Goal: Task Accomplishment & Management: Use online tool/utility

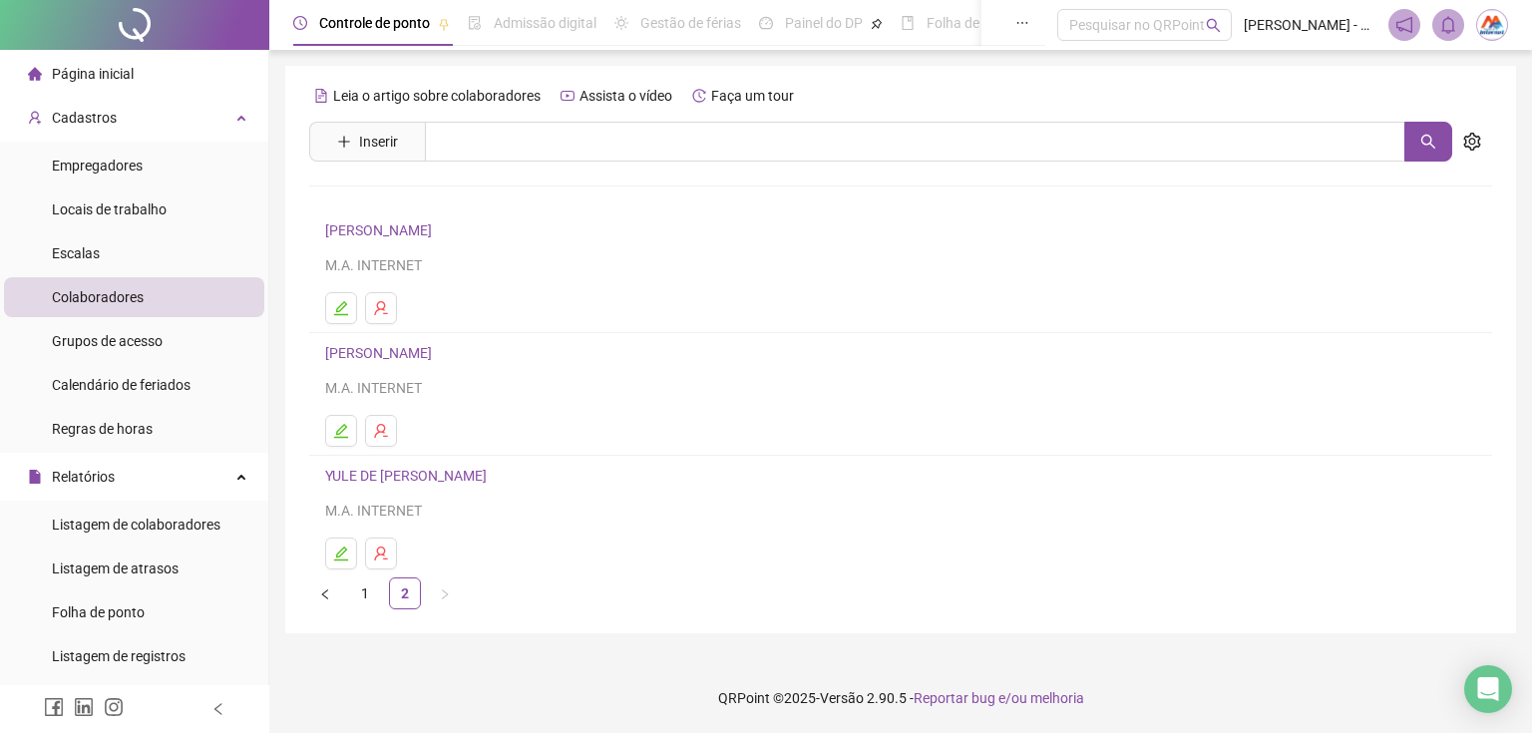
click at [100, 73] on span "Página inicial" at bounding box center [93, 74] width 82 height 16
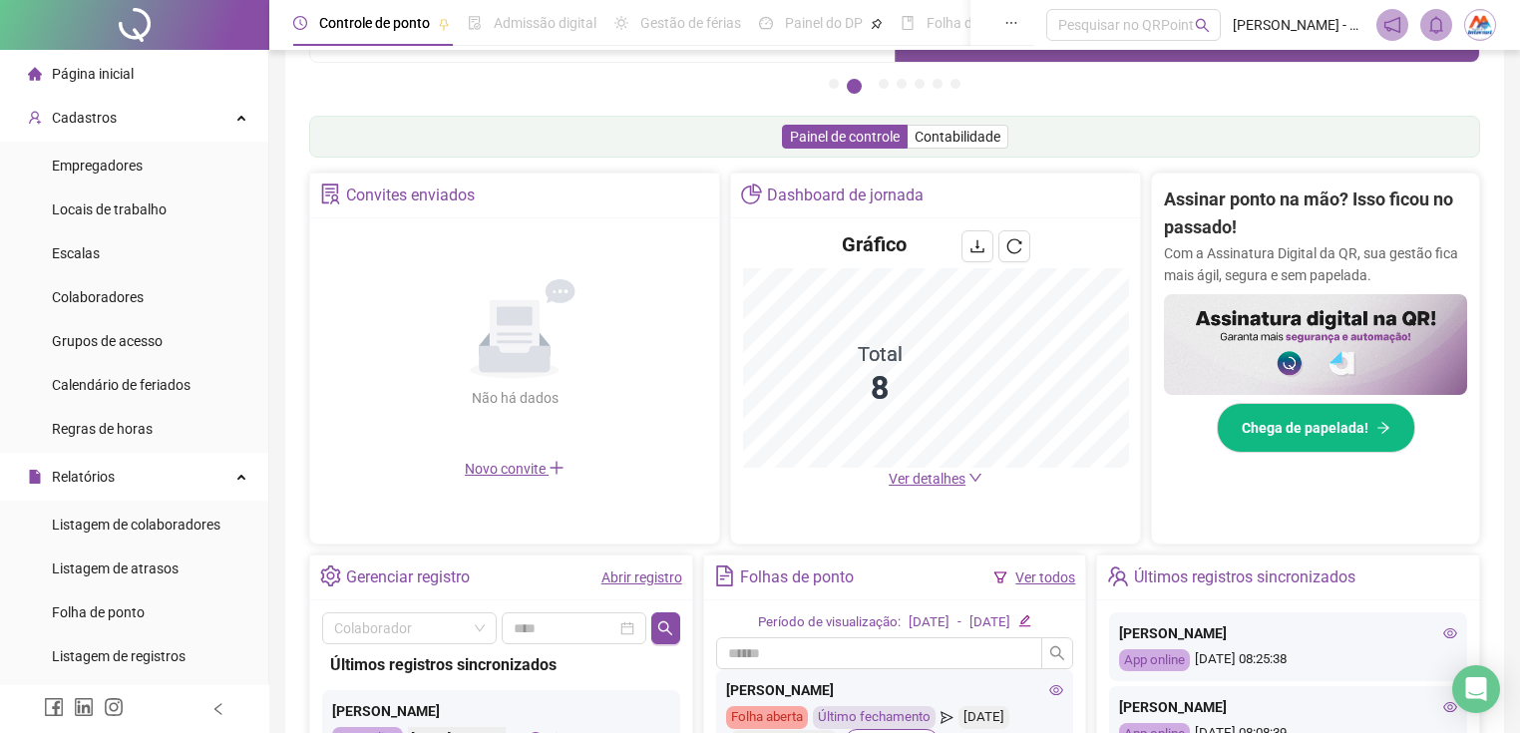
scroll to position [399, 0]
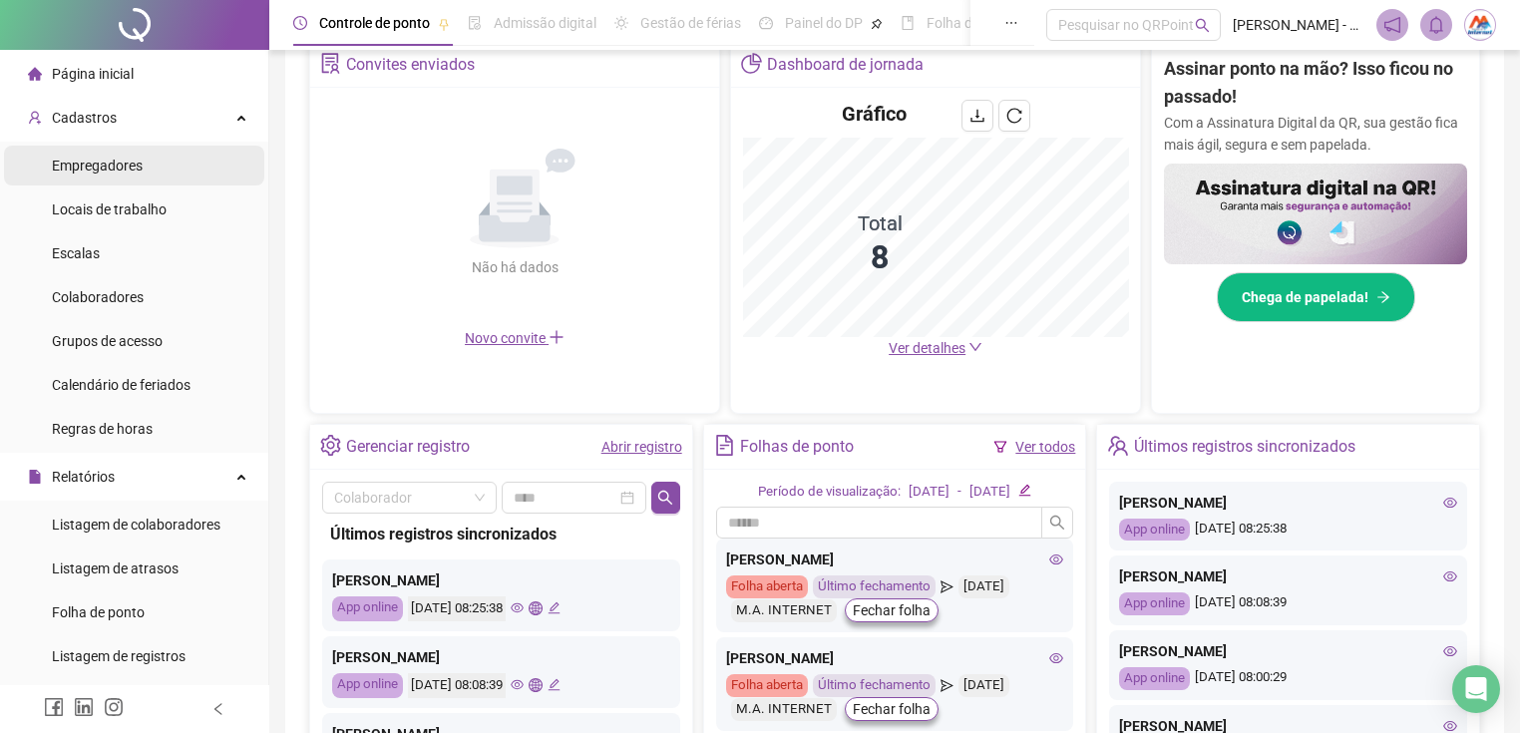
click at [144, 154] on li "Empregadores" at bounding box center [134, 166] width 260 height 40
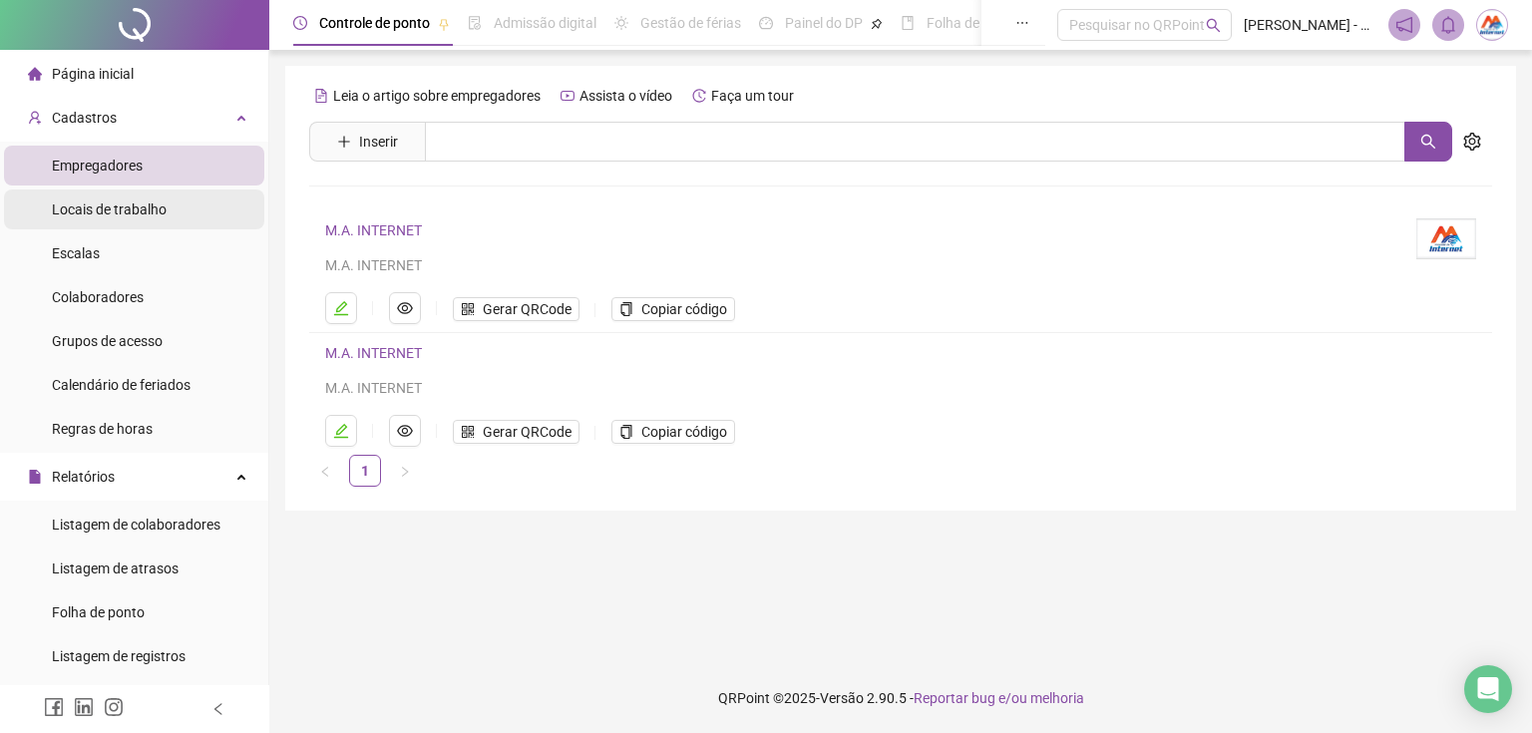
click at [109, 208] on span "Locais de trabalho" at bounding box center [109, 209] width 115 height 16
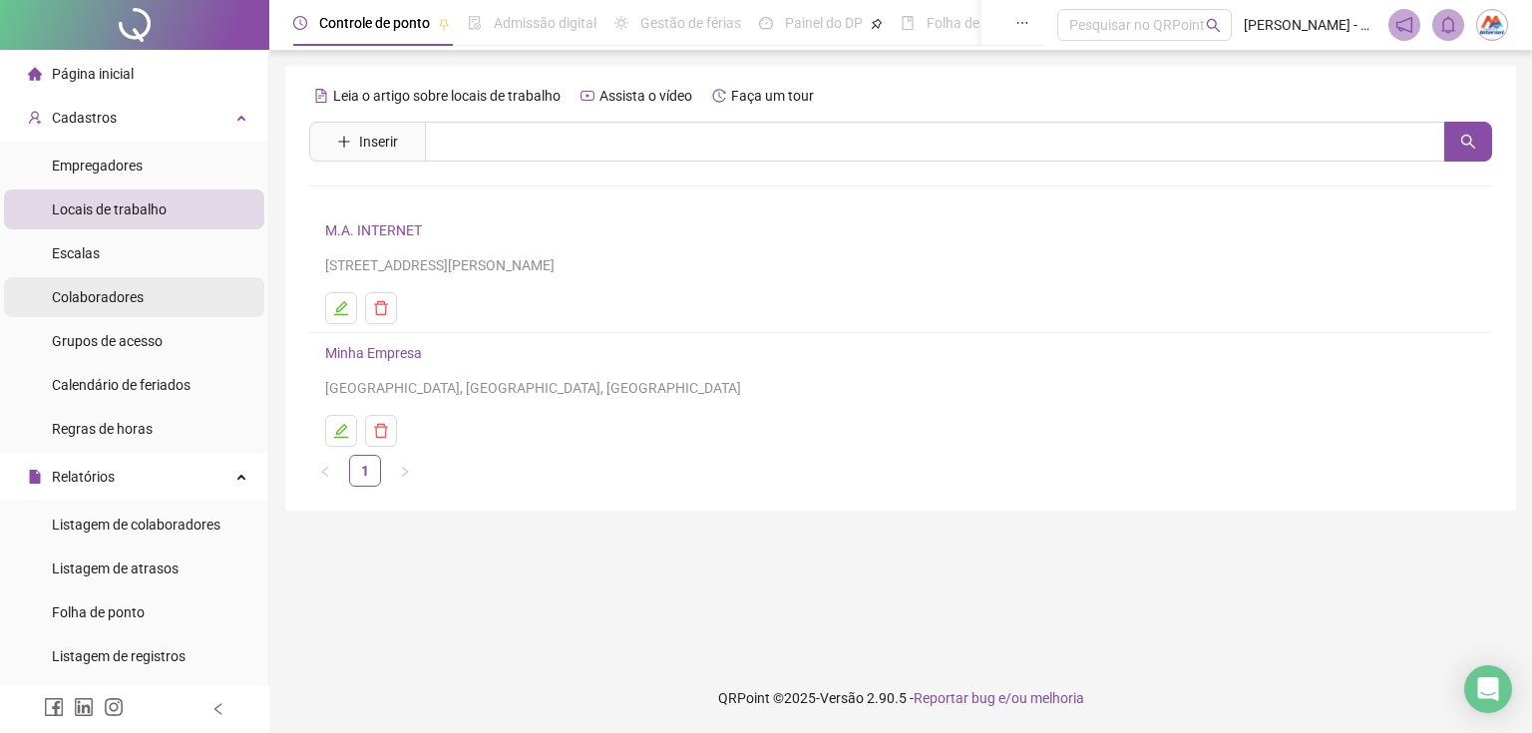
click at [96, 295] on span "Colaboradores" at bounding box center [98, 297] width 92 height 16
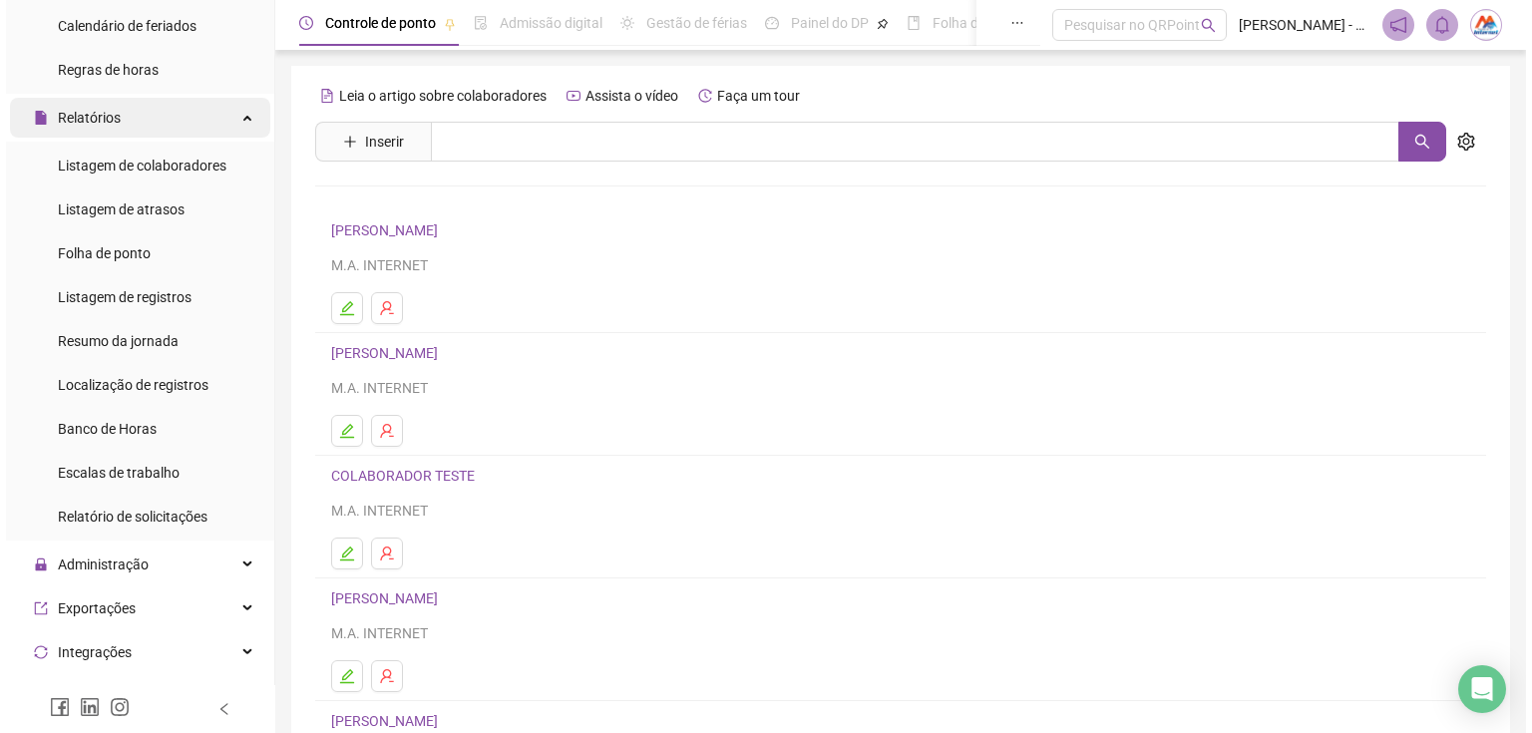
scroll to position [319, 0]
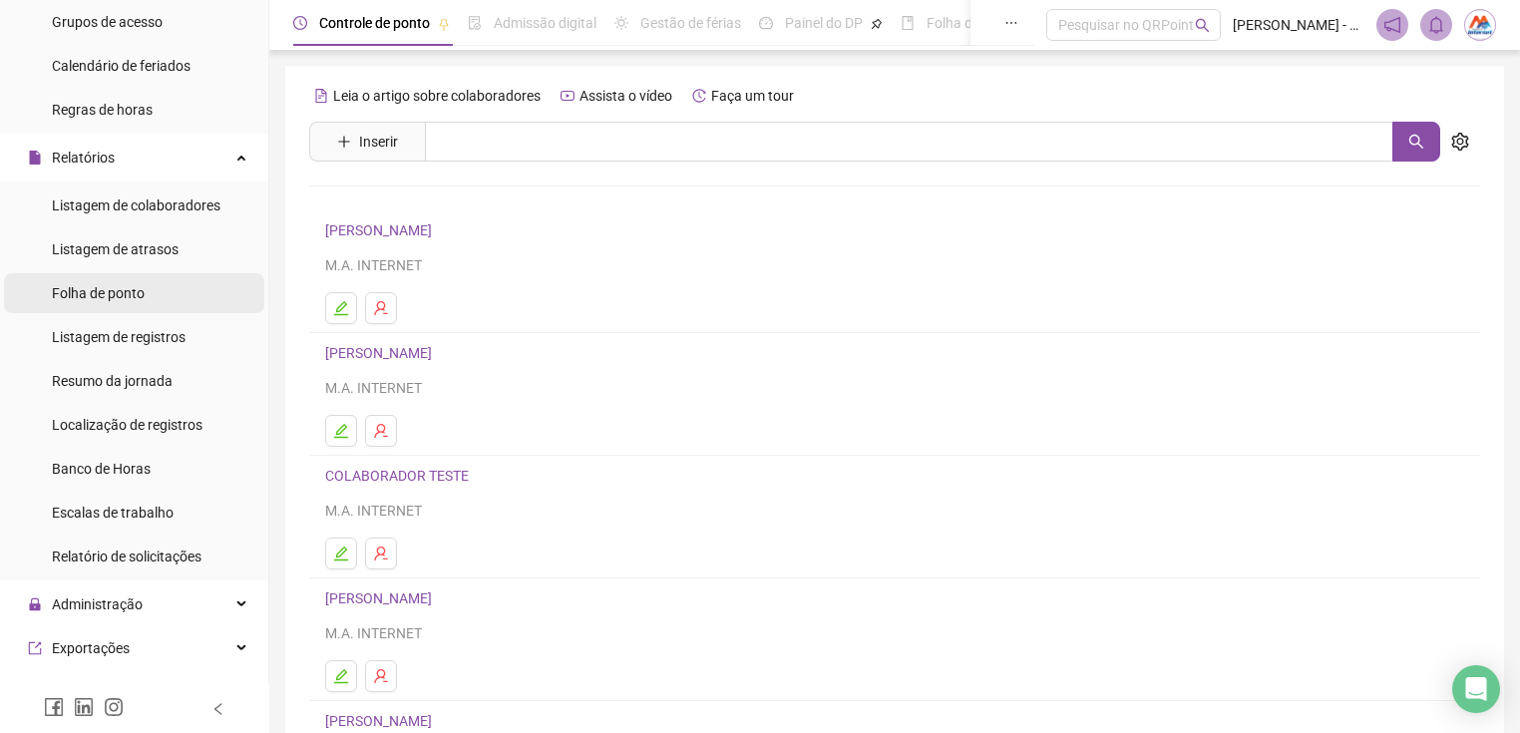
click at [113, 290] on span "Folha de ponto" at bounding box center [98, 293] width 93 height 16
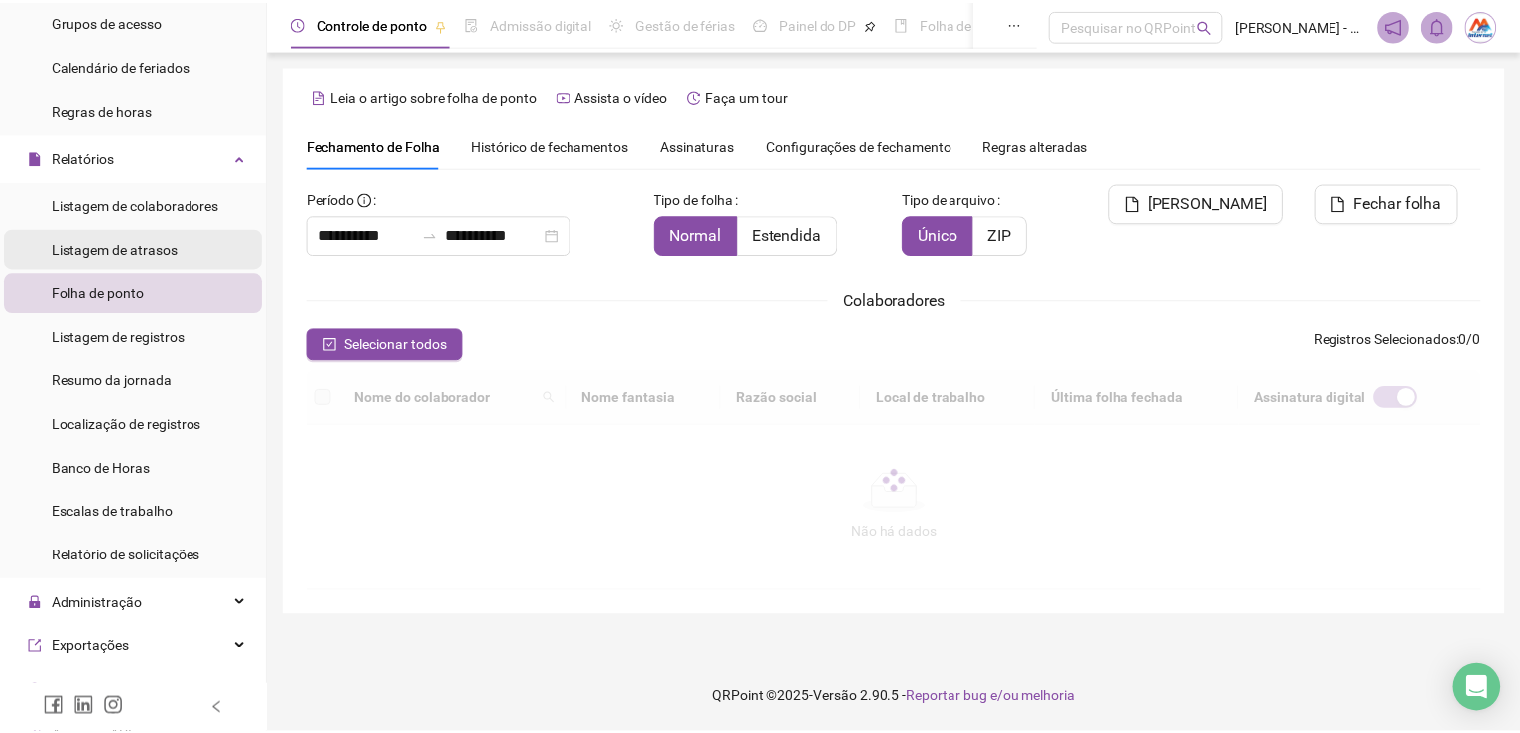
scroll to position [31, 0]
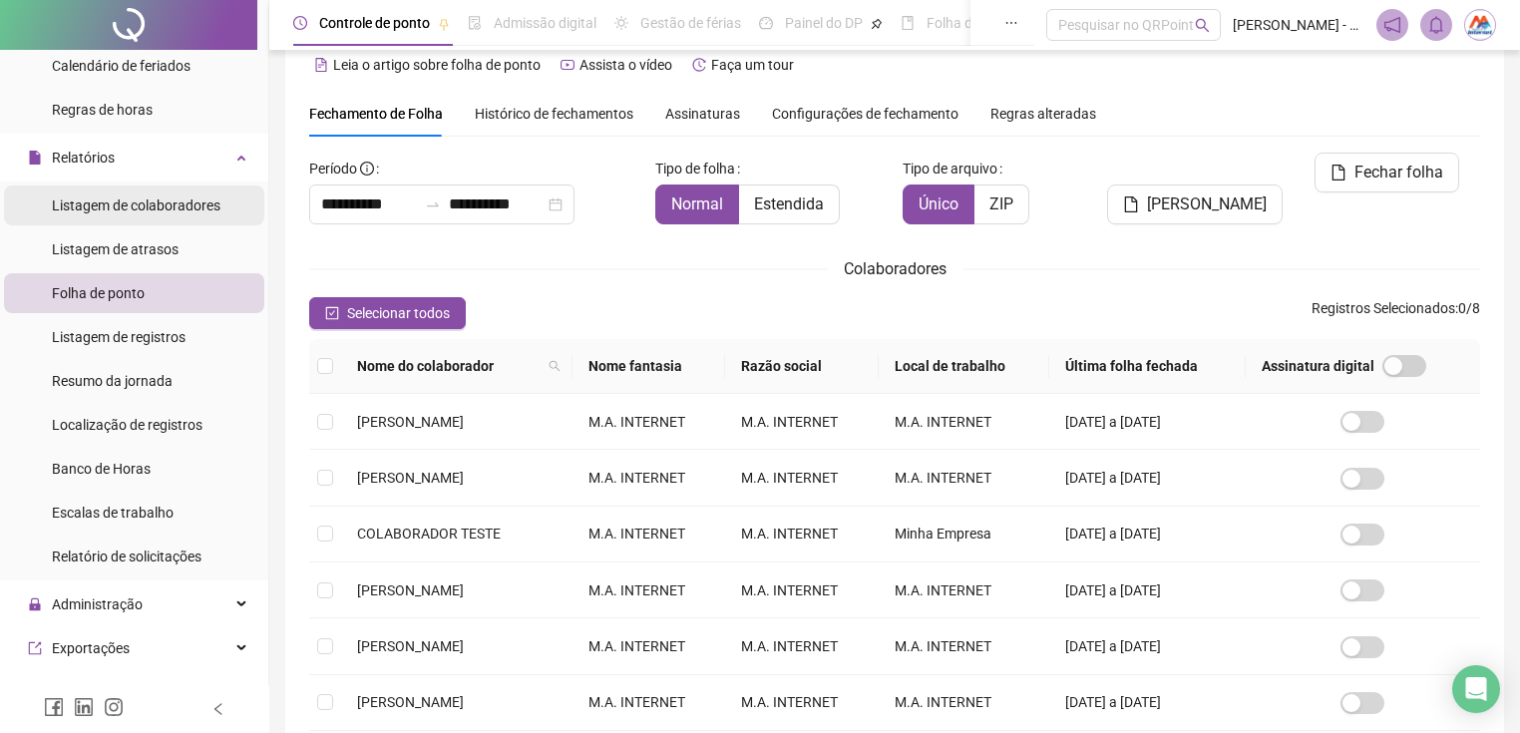
click at [168, 210] on span "Listagem de colaboradores" at bounding box center [136, 205] width 169 height 16
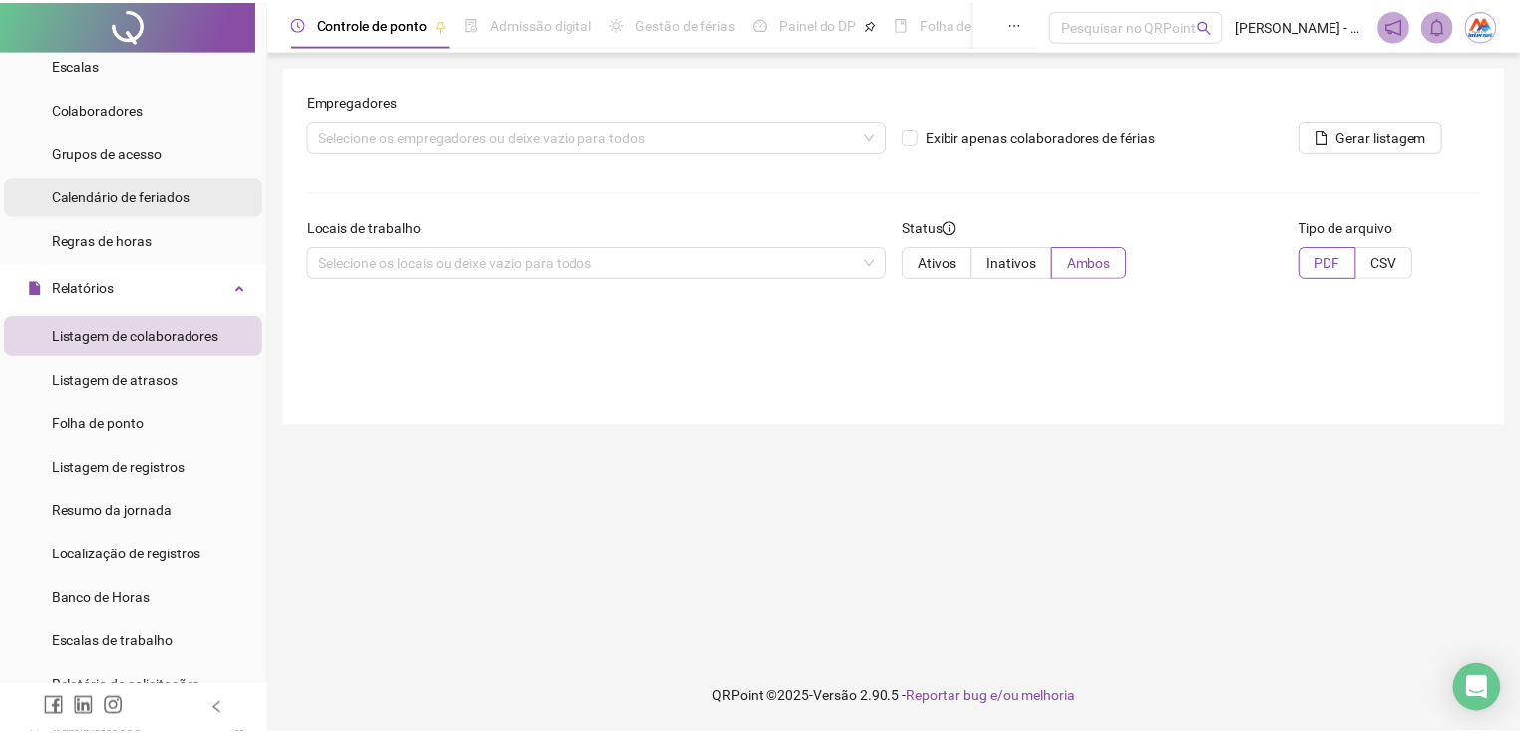
scroll to position [160, 0]
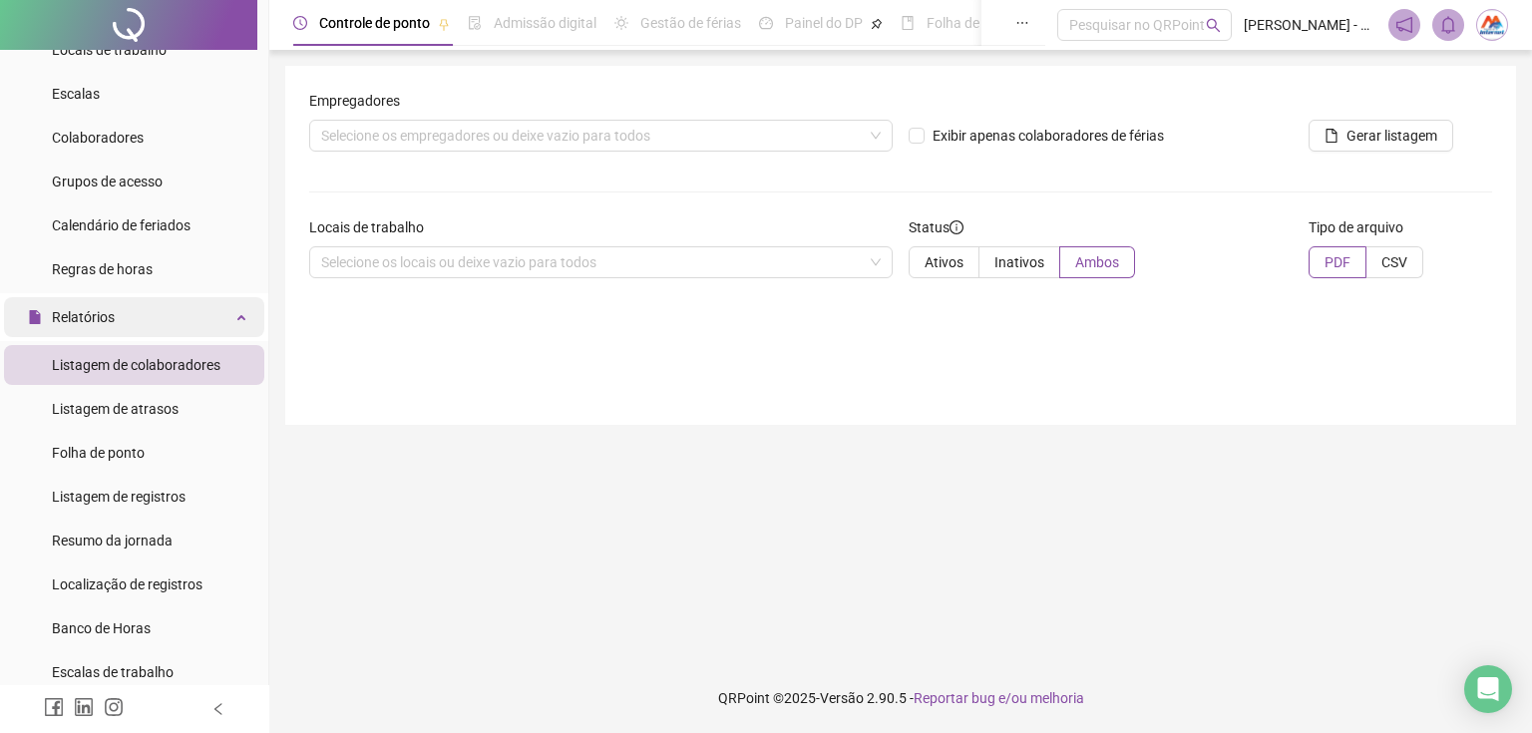
click at [206, 328] on div "Relatórios" at bounding box center [134, 317] width 260 height 40
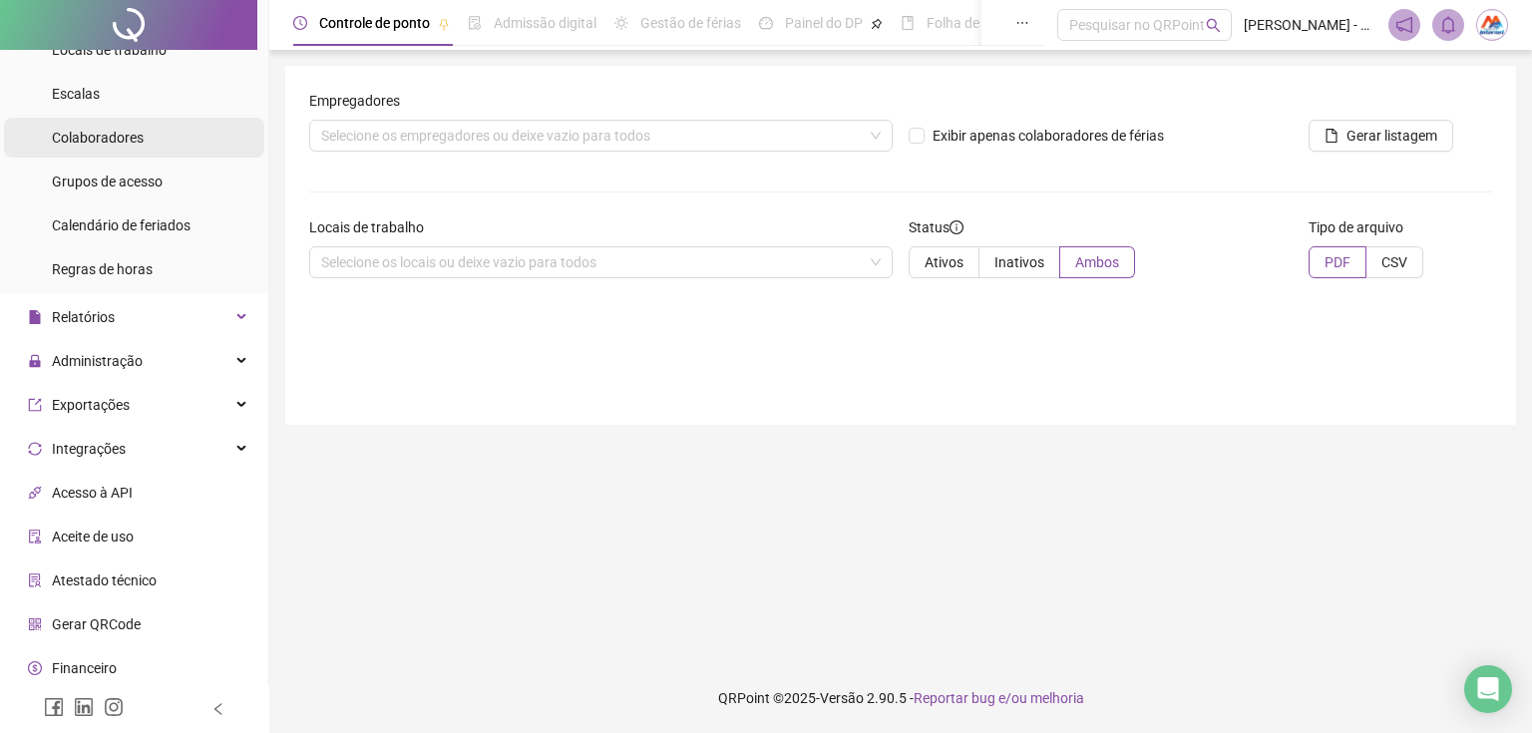
click at [178, 145] on li "Colaboradores" at bounding box center [134, 138] width 260 height 40
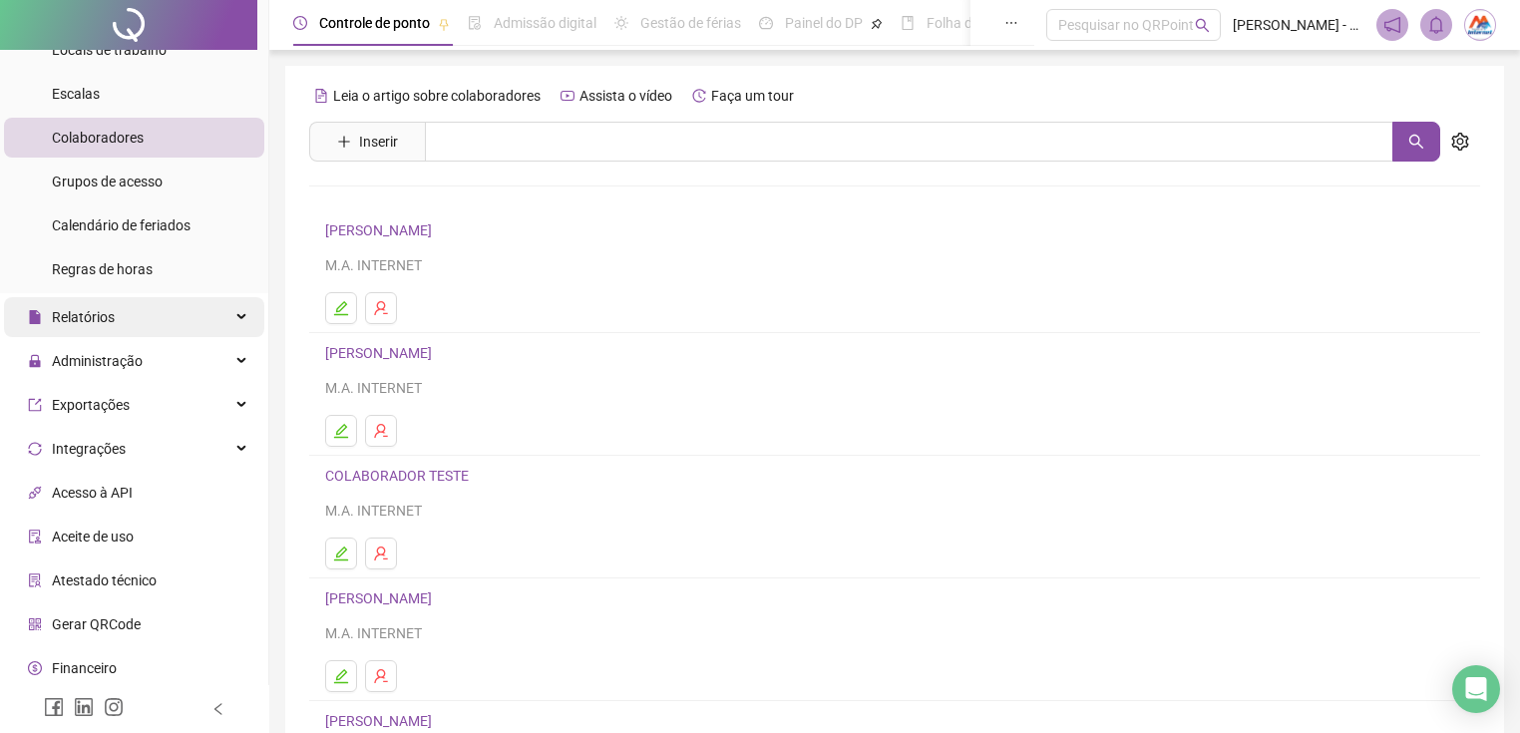
click at [199, 308] on div "Relatórios" at bounding box center [134, 317] width 260 height 40
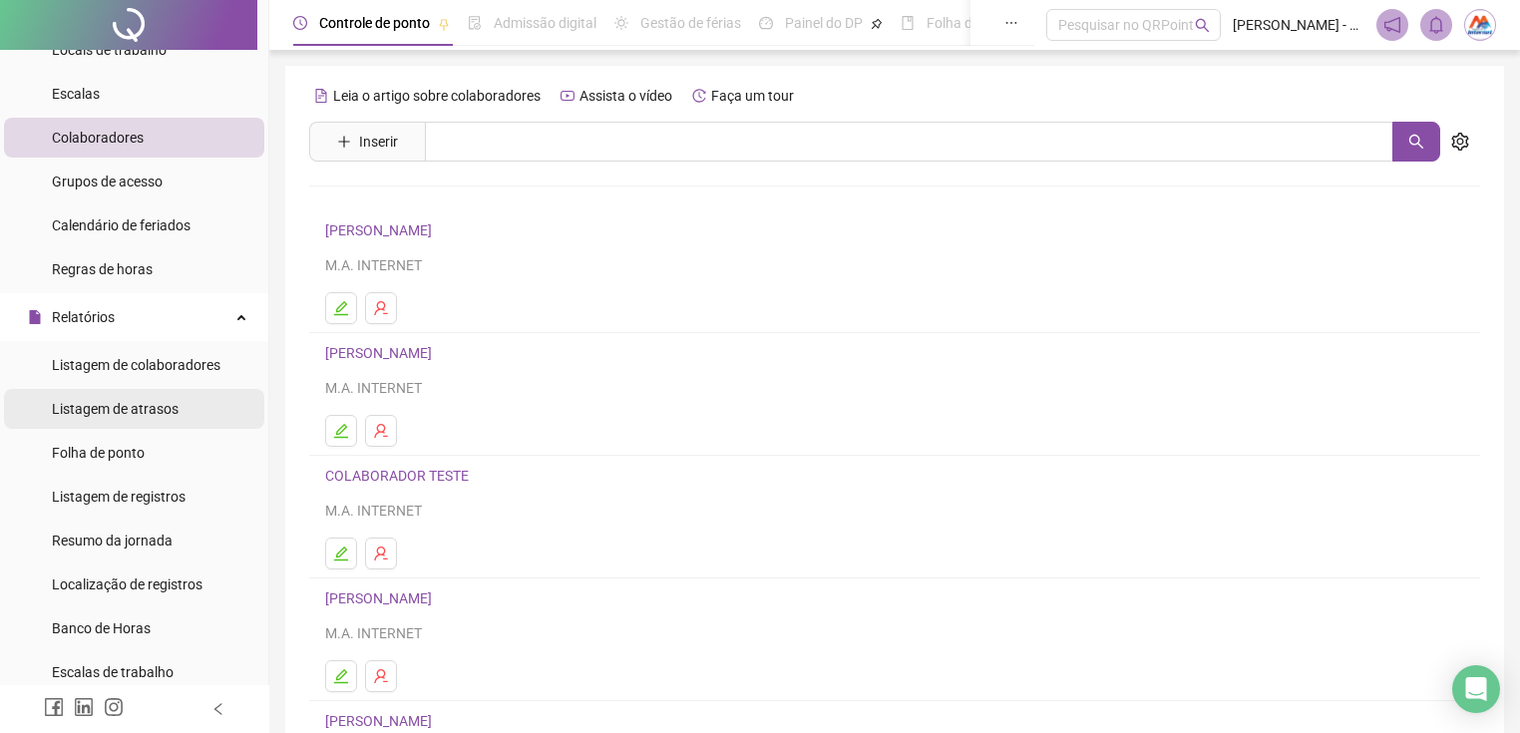
click at [122, 414] on span "Listagem de atrasos" at bounding box center [115, 409] width 127 height 16
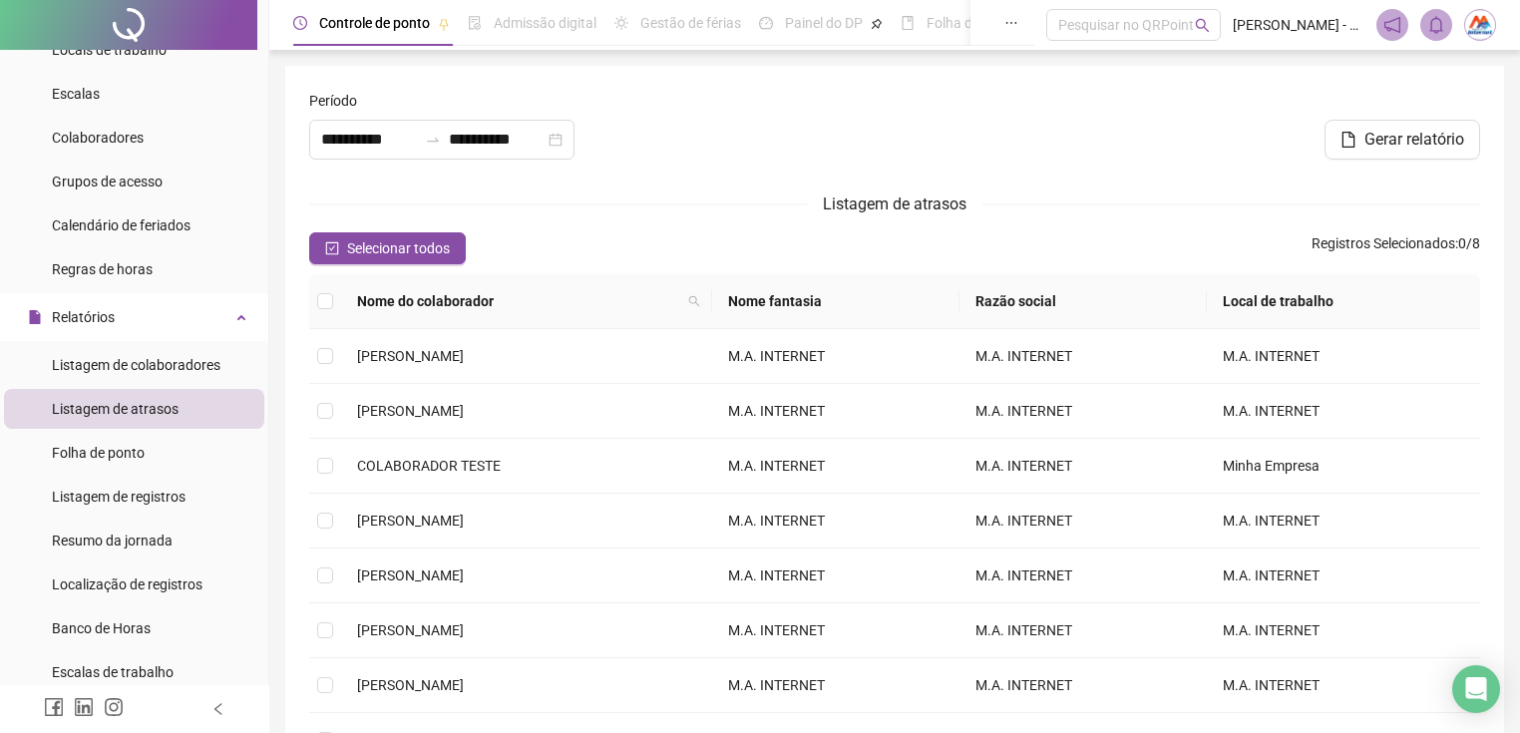
type input "**********"
click at [238, 315] on icon at bounding box center [243, 315] width 10 height 0
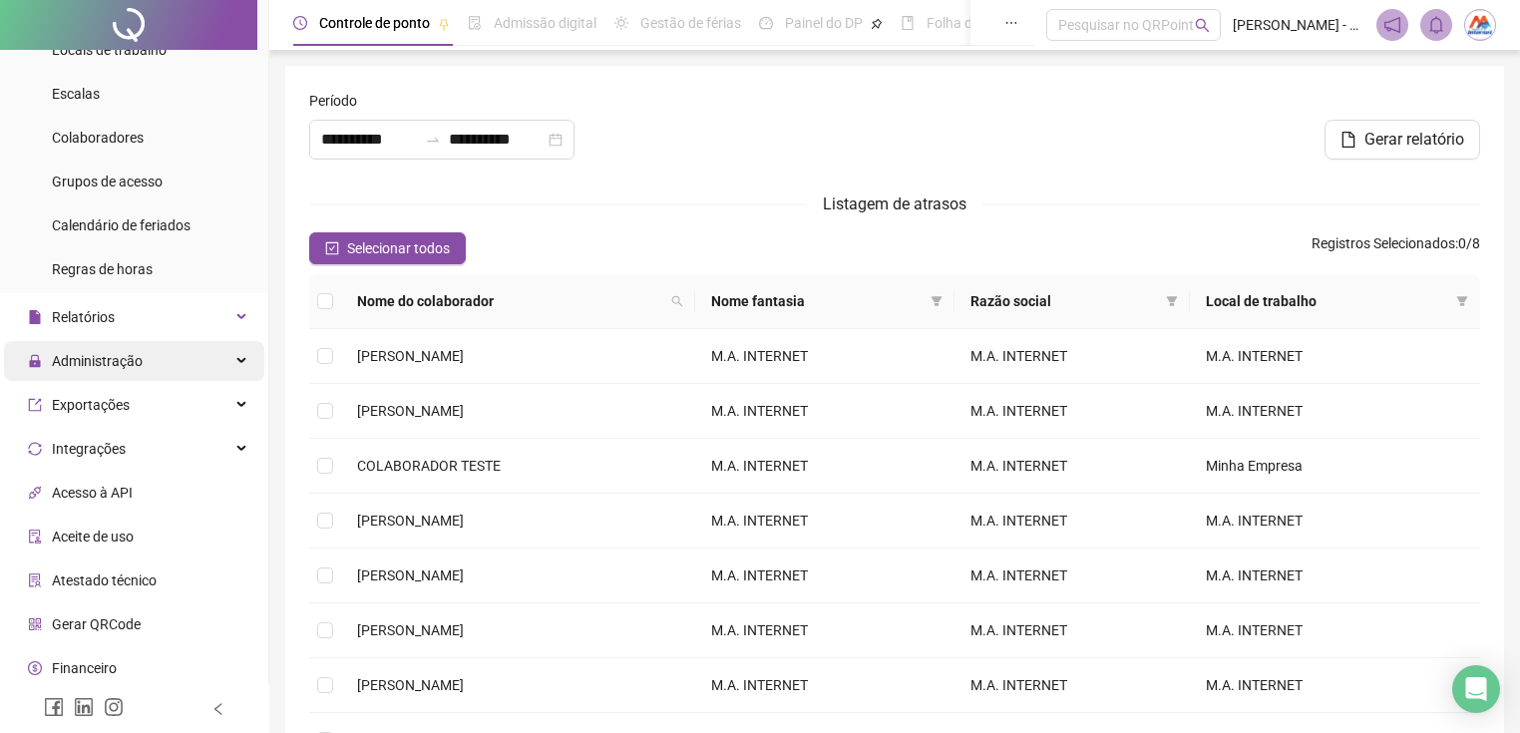
click at [179, 359] on div "Administração" at bounding box center [134, 361] width 260 height 40
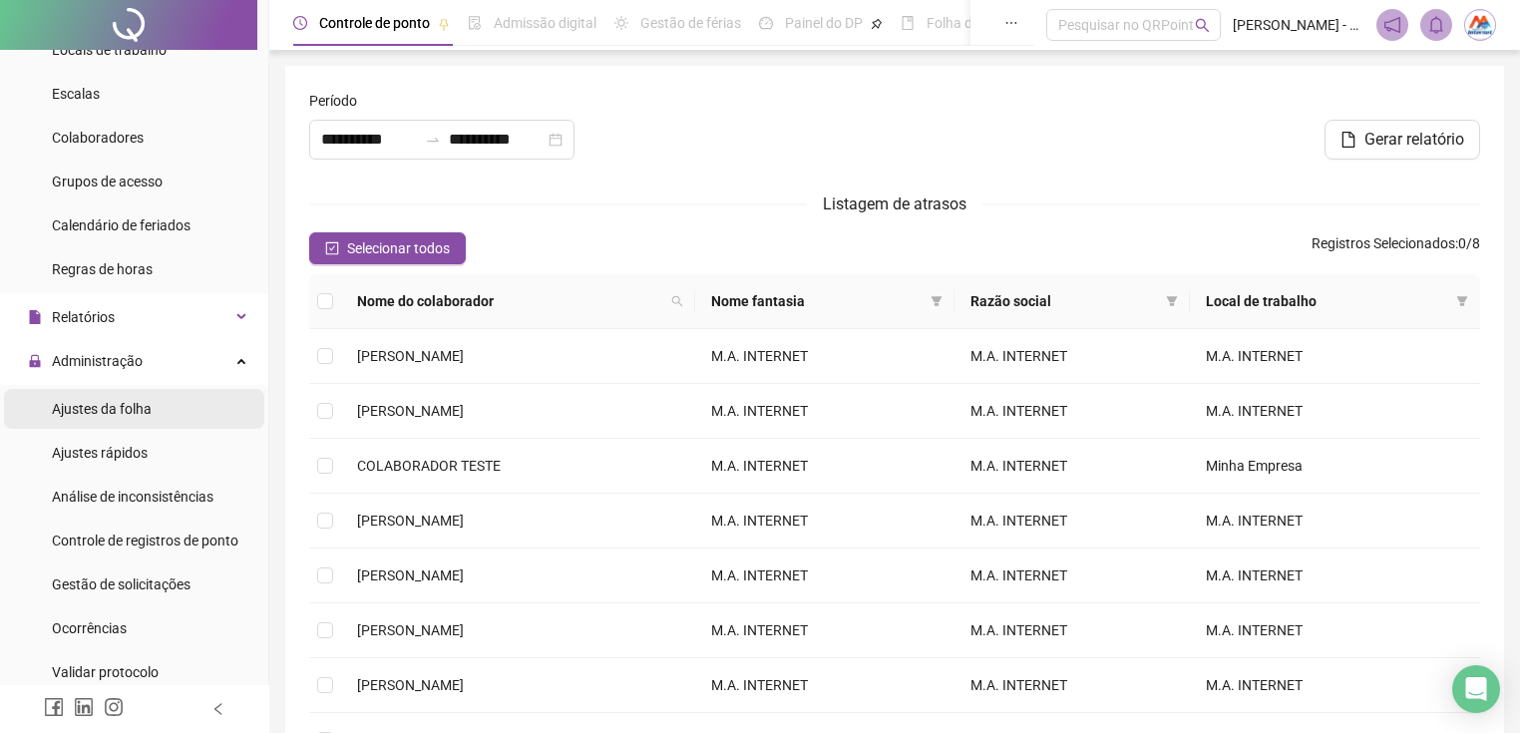
click at [79, 418] on div "Ajustes da folha" at bounding box center [102, 409] width 100 height 40
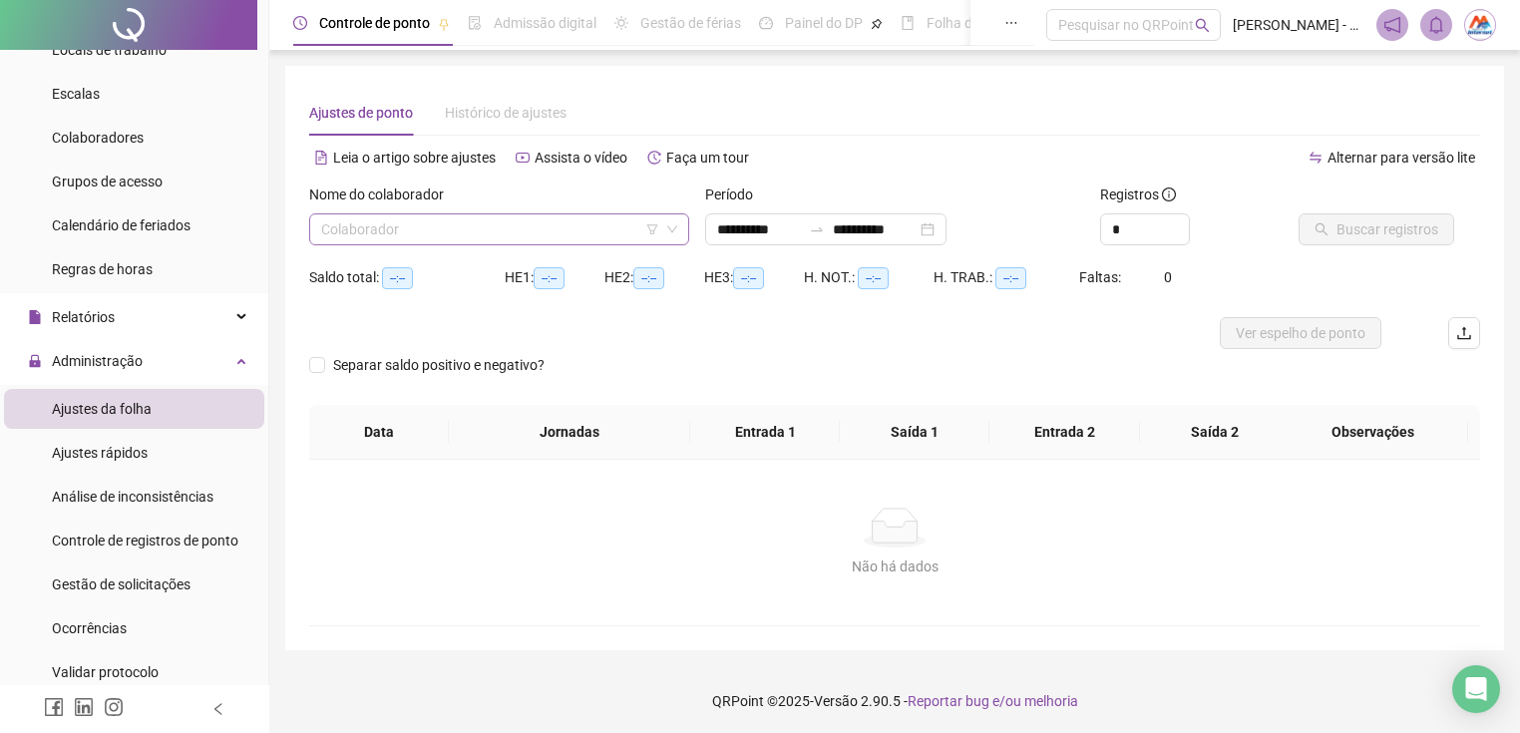
click at [405, 230] on input "search" at bounding box center [490, 229] width 338 height 30
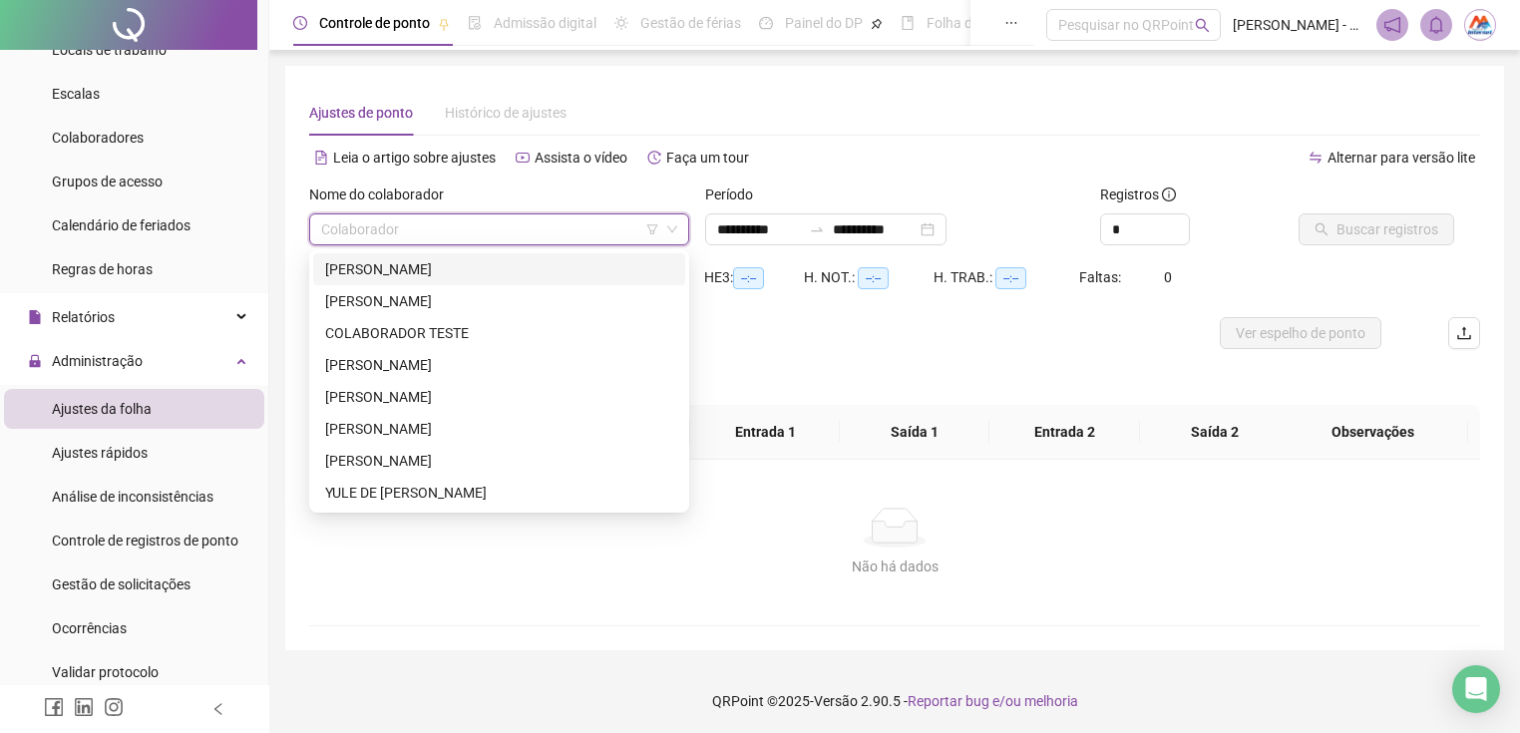
click at [383, 267] on div "[PERSON_NAME]" at bounding box center [499, 269] width 348 height 22
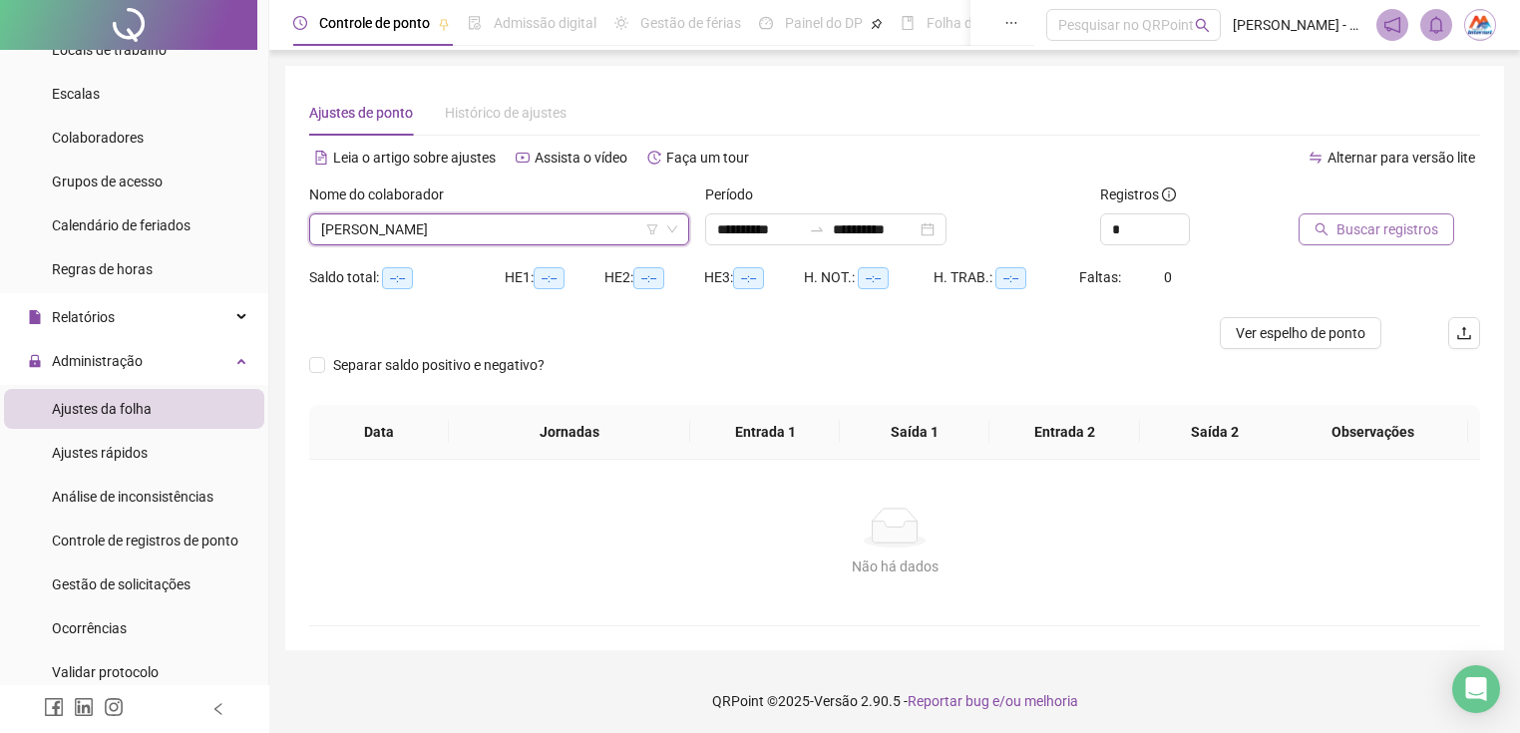
click at [1350, 231] on span "Buscar registros" at bounding box center [1387, 229] width 102 height 22
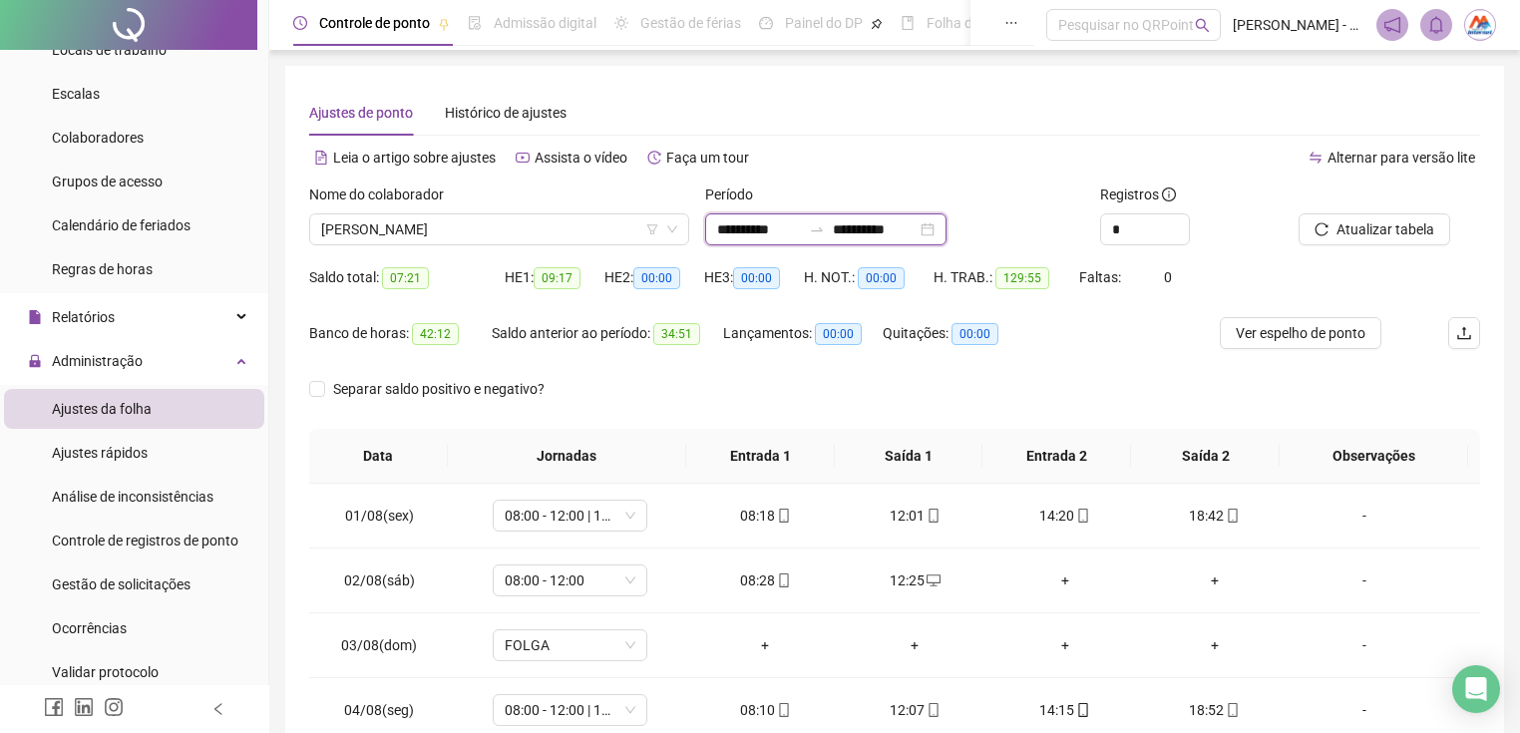
click at [867, 225] on input "**********" at bounding box center [875, 229] width 84 height 22
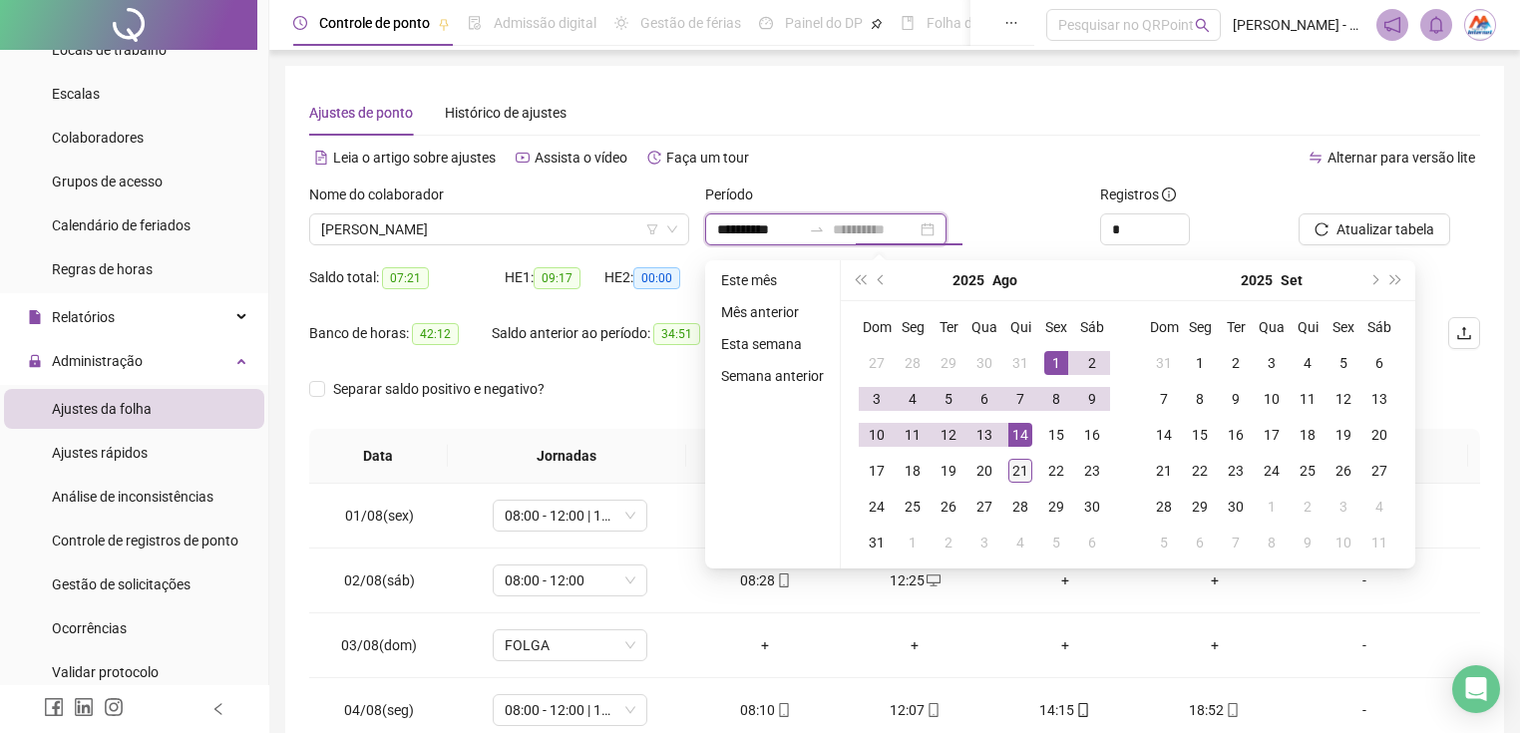
type input "**********"
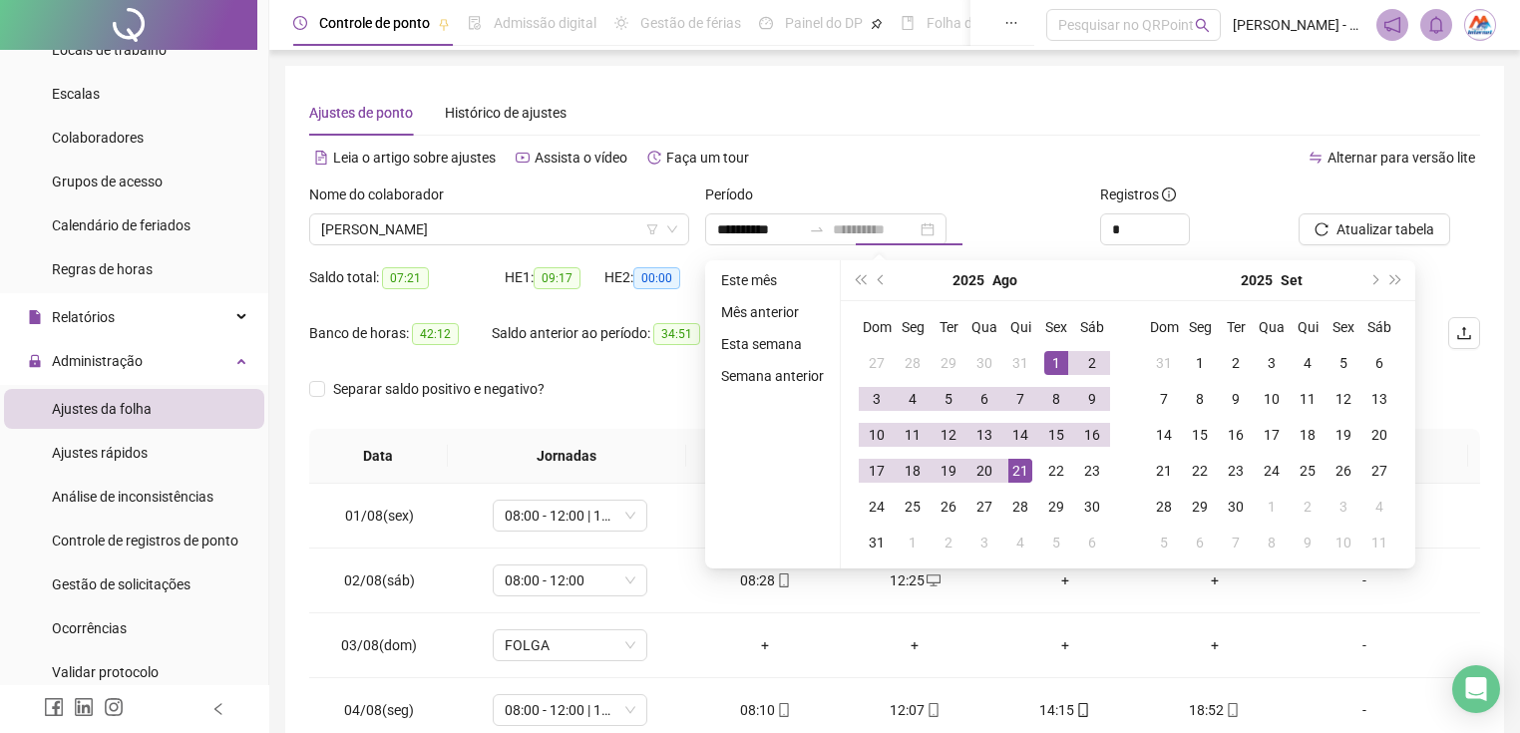
drag, startPoint x: 1024, startPoint y: 482, endPoint x: 1027, endPoint y: 471, distance: 11.4
click at [1024, 481] on div "21" at bounding box center [1020, 471] width 24 height 24
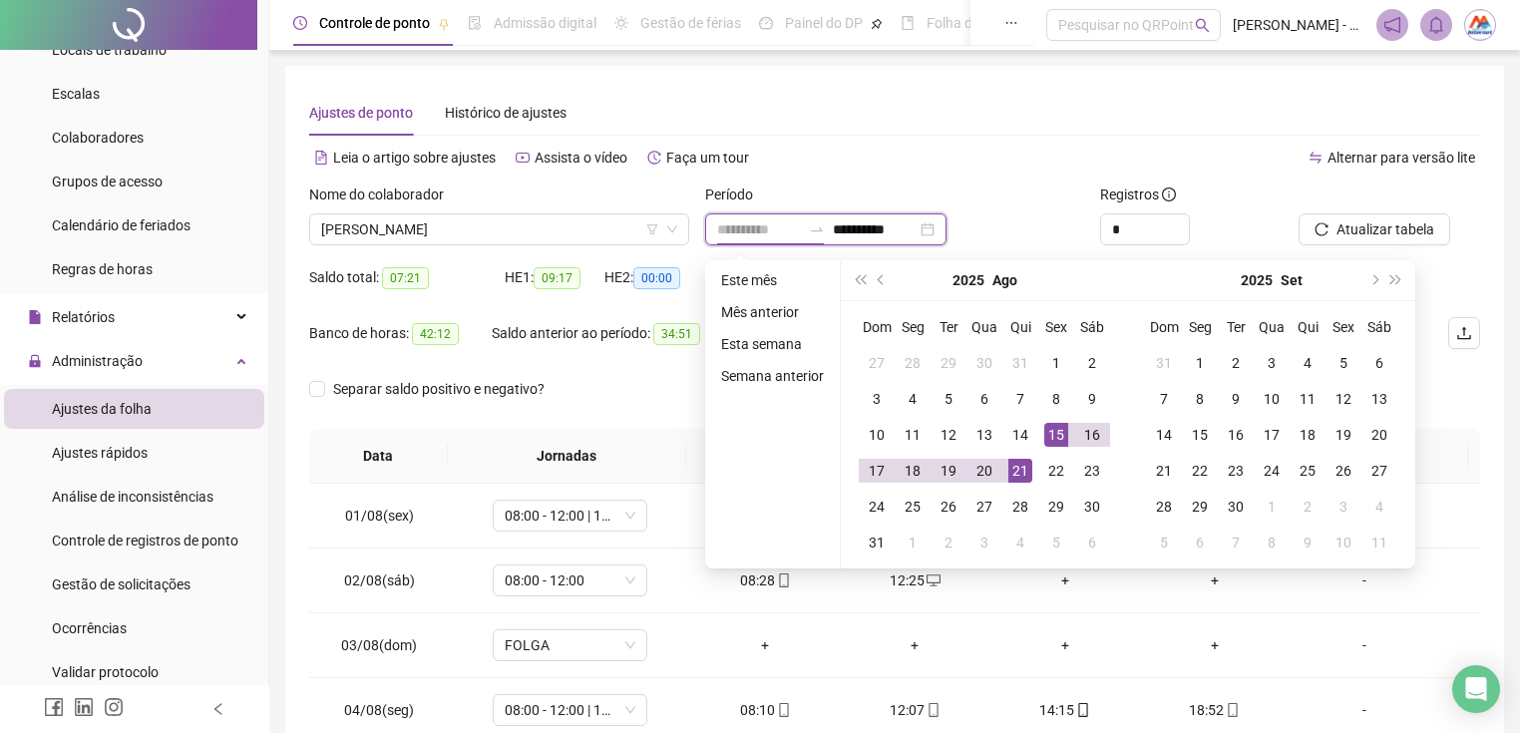
type input "**********"
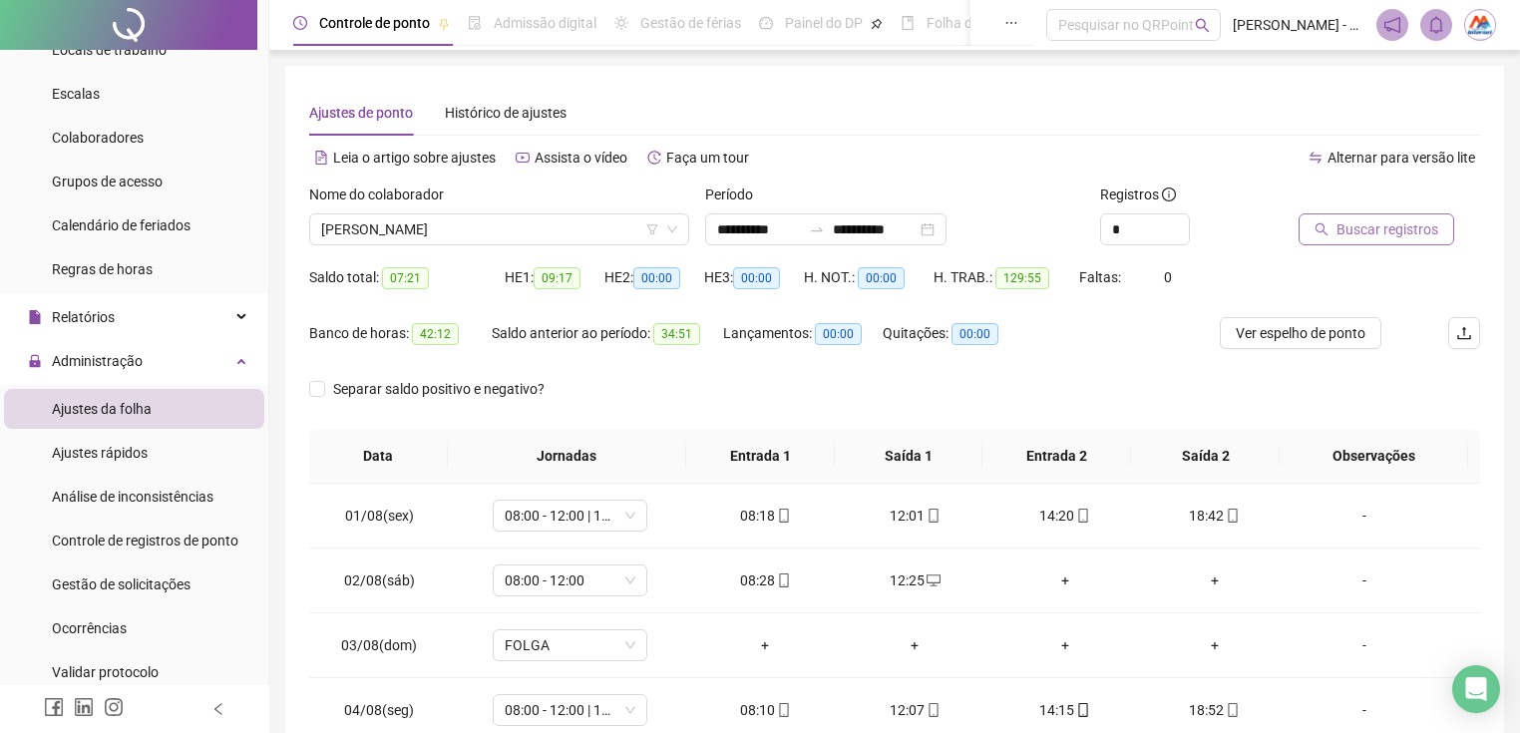
click at [1370, 213] on button "Buscar registros" at bounding box center [1376, 229] width 156 height 32
click at [452, 241] on span "[PERSON_NAME]" at bounding box center [499, 229] width 356 height 30
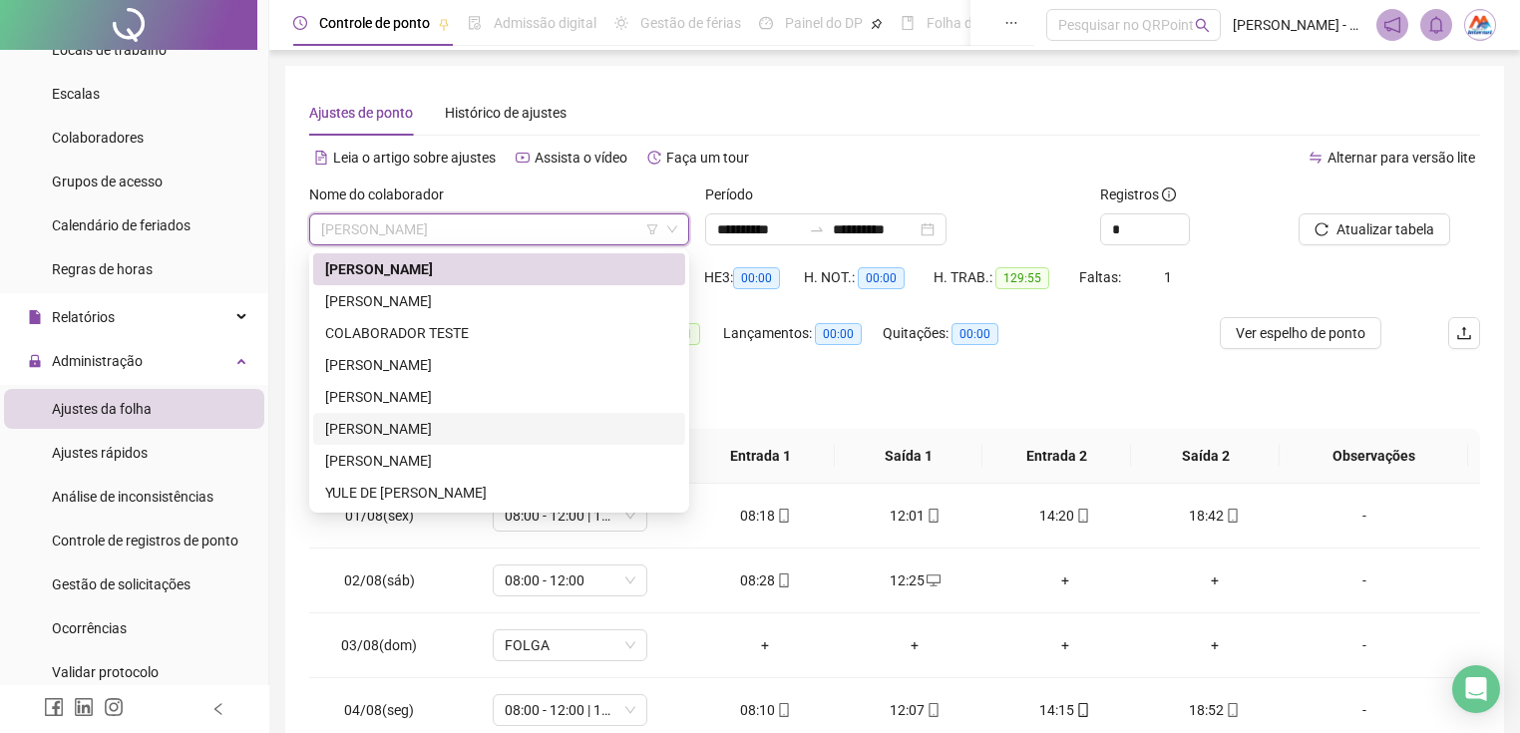
click at [407, 430] on div "[PERSON_NAME]" at bounding box center [499, 429] width 348 height 22
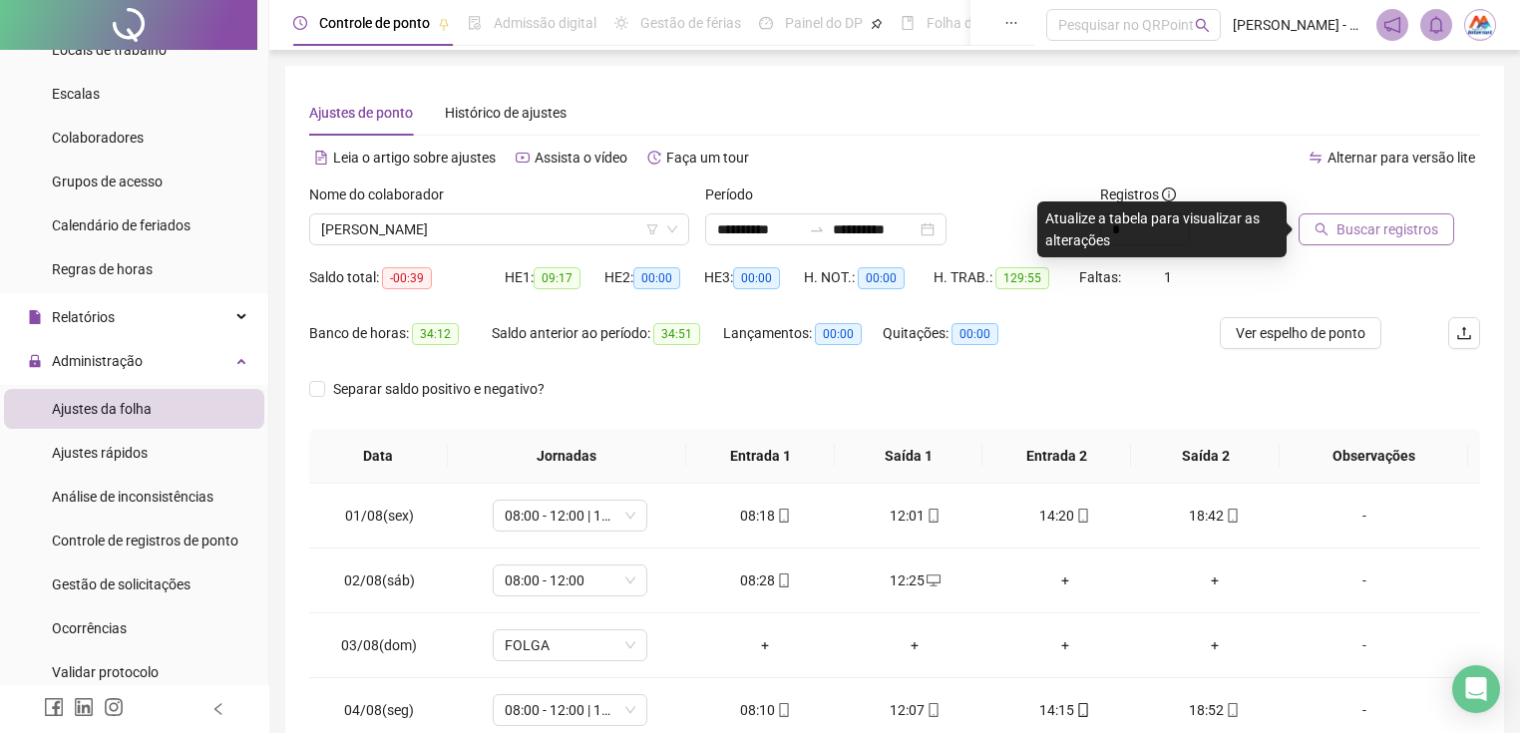
click at [1360, 231] on span "Buscar registros" at bounding box center [1387, 229] width 102 height 22
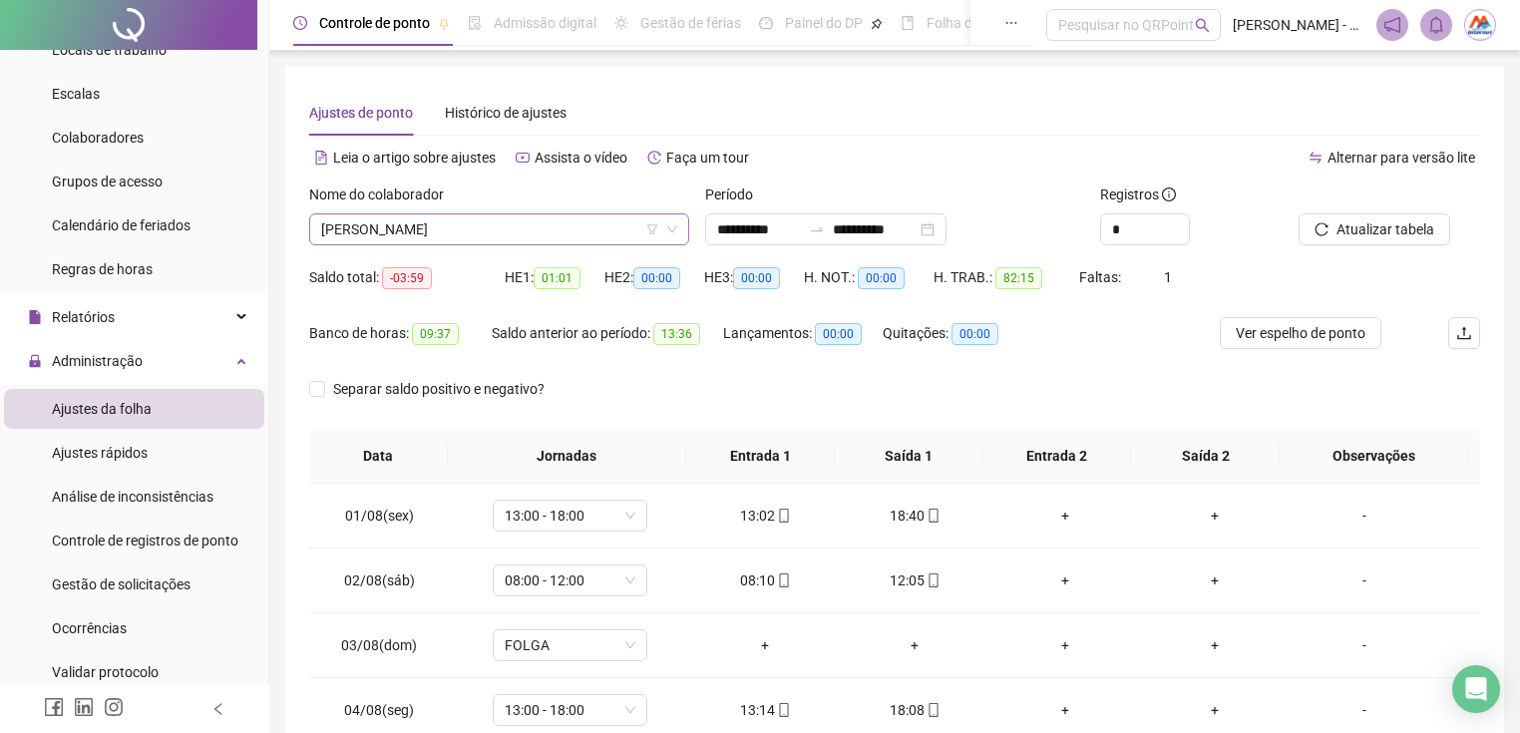
click at [540, 220] on span "[PERSON_NAME]" at bounding box center [499, 229] width 356 height 30
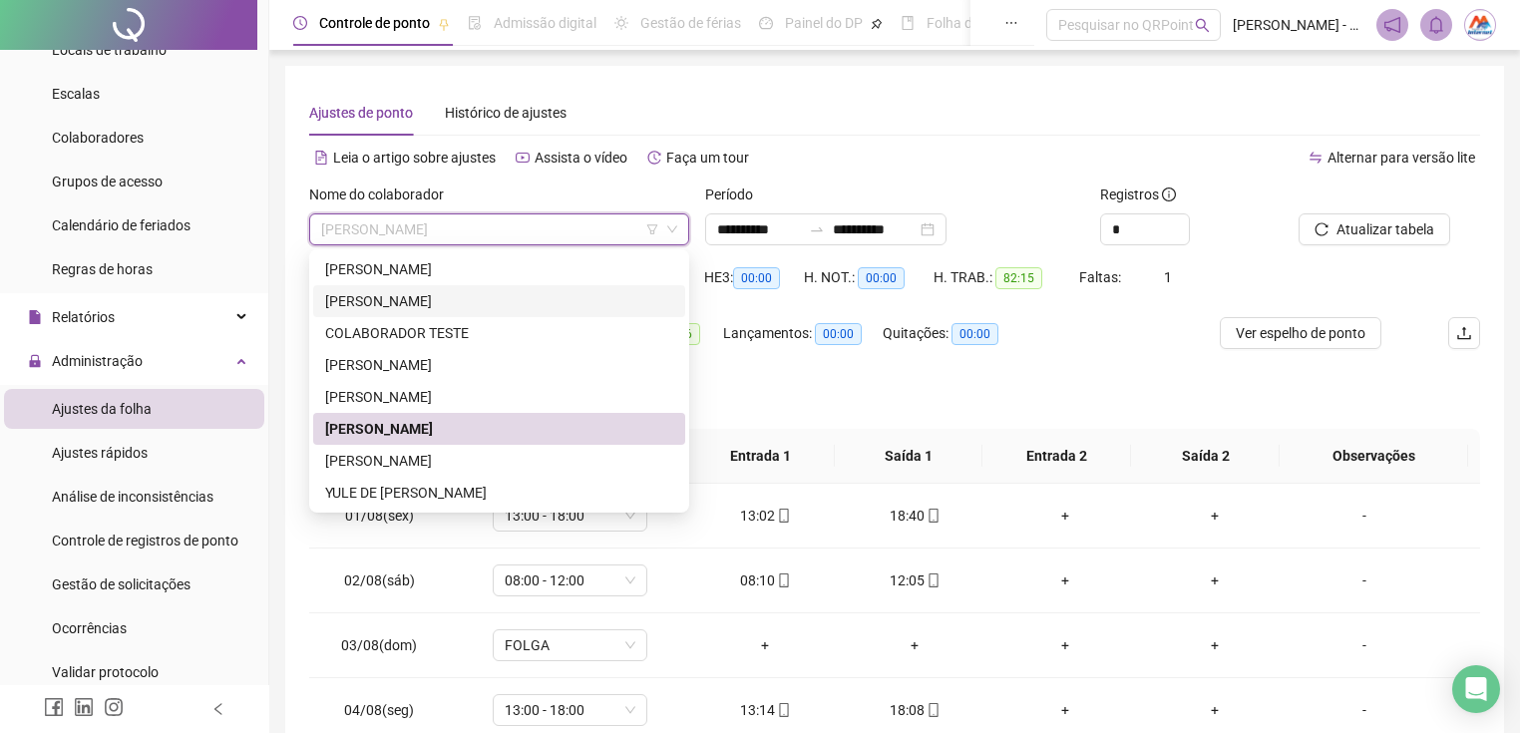
drag, startPoint x: 427, startPoint y: 298, endPoint x: 493, endPoint y: 289, distance: 66.4
click at [427, 297] on div "[PERSON_NAME]" at bounding box center [499, 301] width 348 height 22
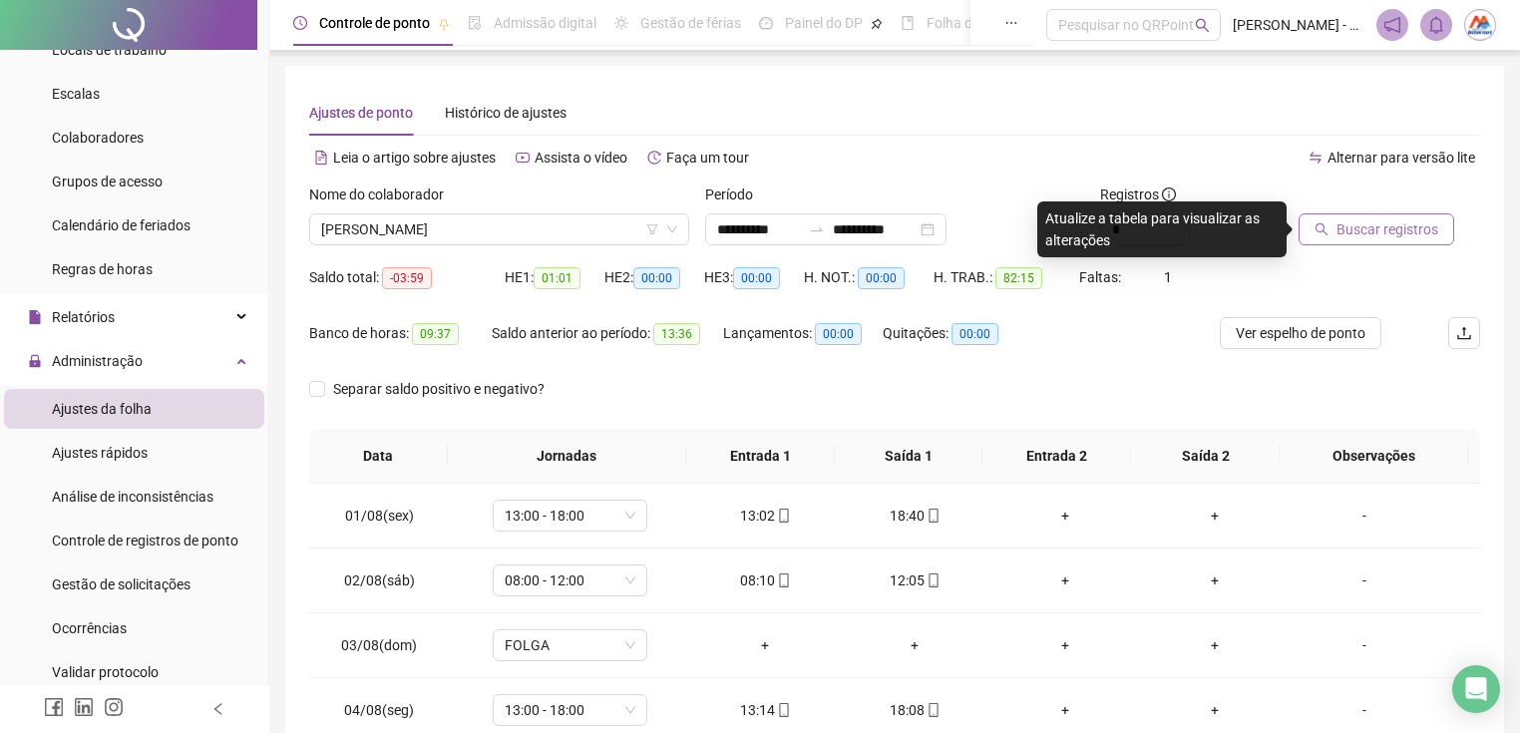
click at [1353, 235] on span "Buscar registros" at bounding box center [1387, 229] width 102 height 22
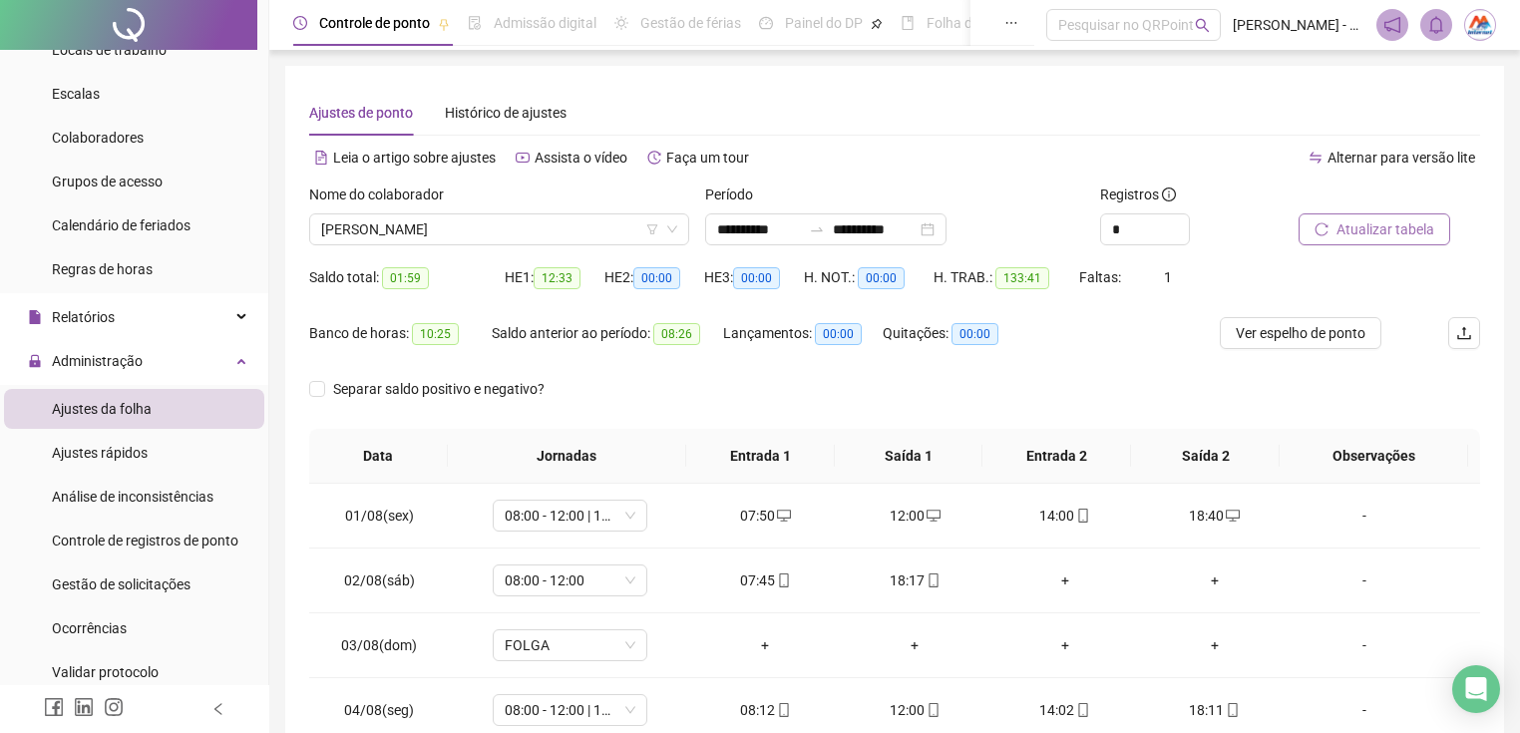
click at [1356, 215] on button "Atualizar tabela" at bounding box center [1374, 229] width 152 height 32
click at [592, 232] on span "[PERSON_NAME]" at bounding box center [499, 229] width 356 height 30
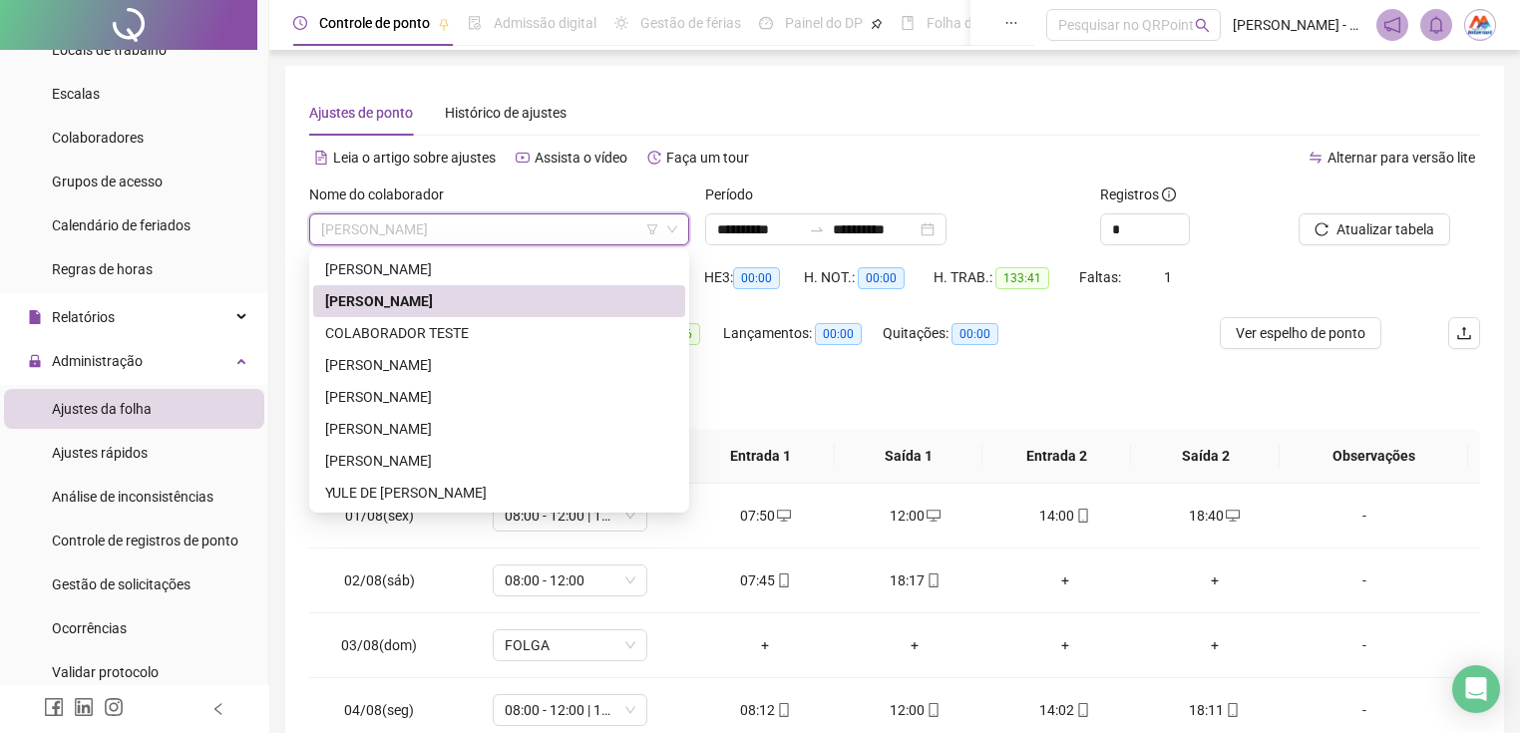
click at [579, 222] on span "[PERSON_NAME]" at bounding box center [499, 229] width 356 height 30
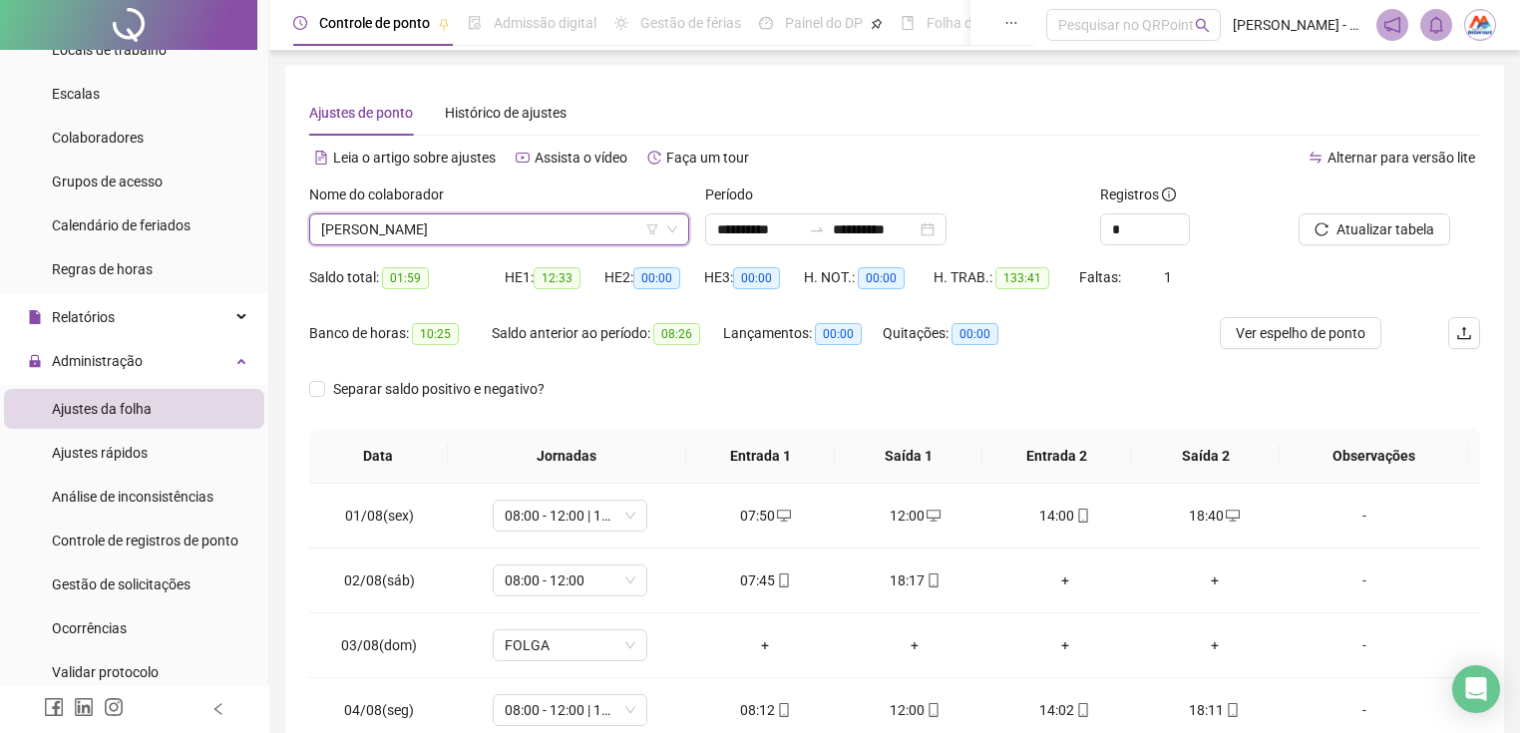
click at [976, 164] on div "Alternar para versão lite" at bounding box center [1186, 158] width 585 height 32
click at [344, 235] on span "[PERSON_NAME]" at bounding box center [499, 229] width 356 height 30
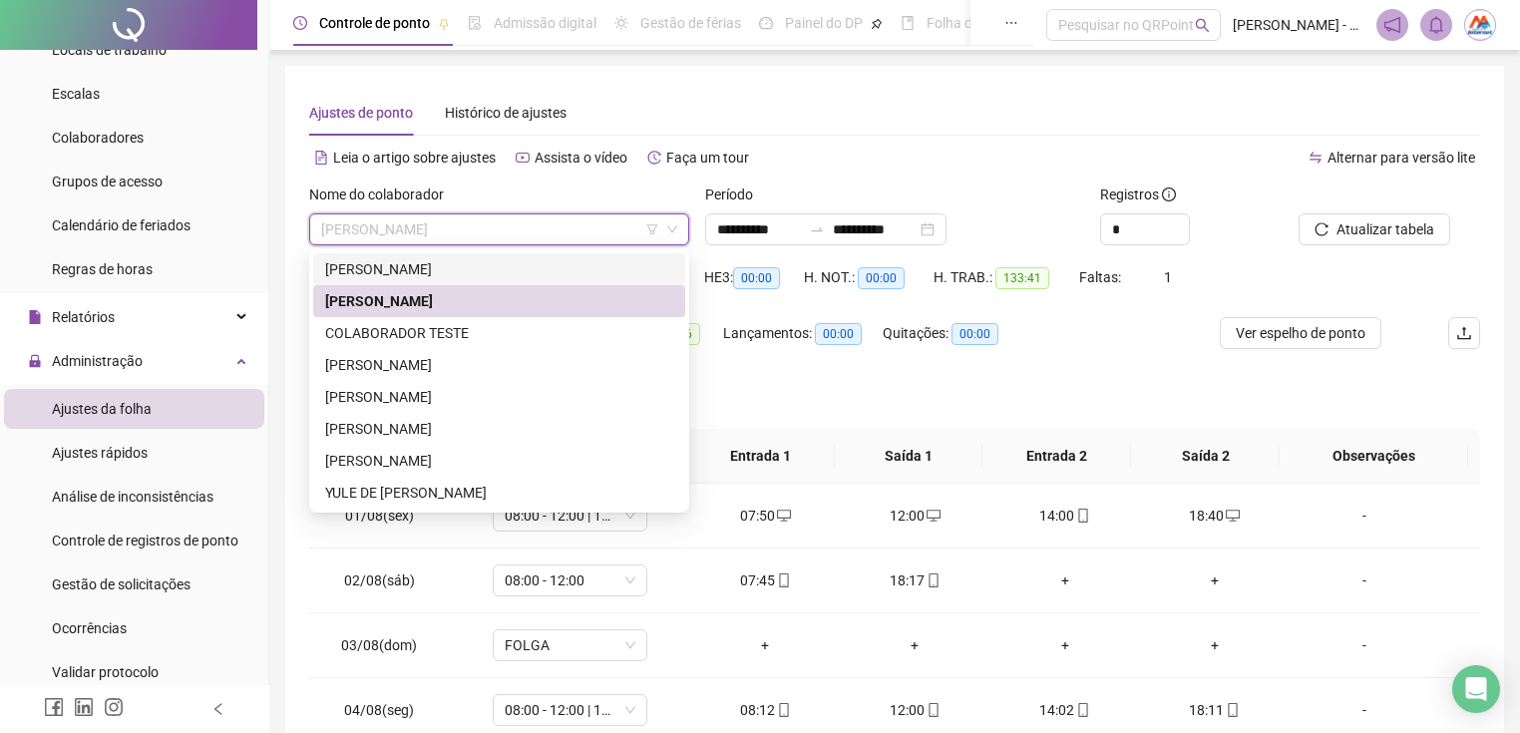
click at [417, 271] on div "[PERSON_NAME]" at bounding box center [499, 269] width 348 height 22
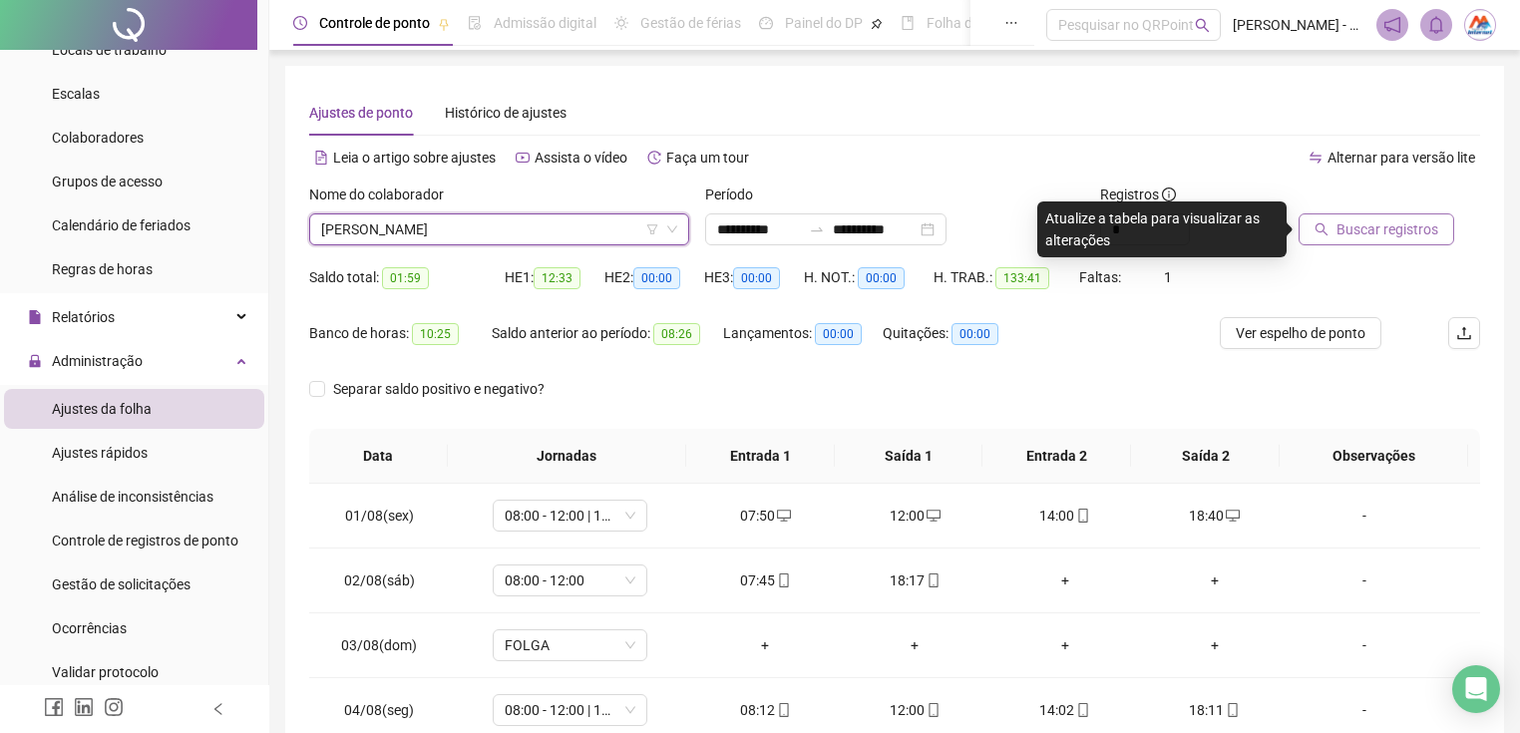
click at [1363, 219] on span "Buscar registros" at bounding box center [1387, 229] width 102 height 22
